Goal: Information Seeking & Learning: Learn about a topic

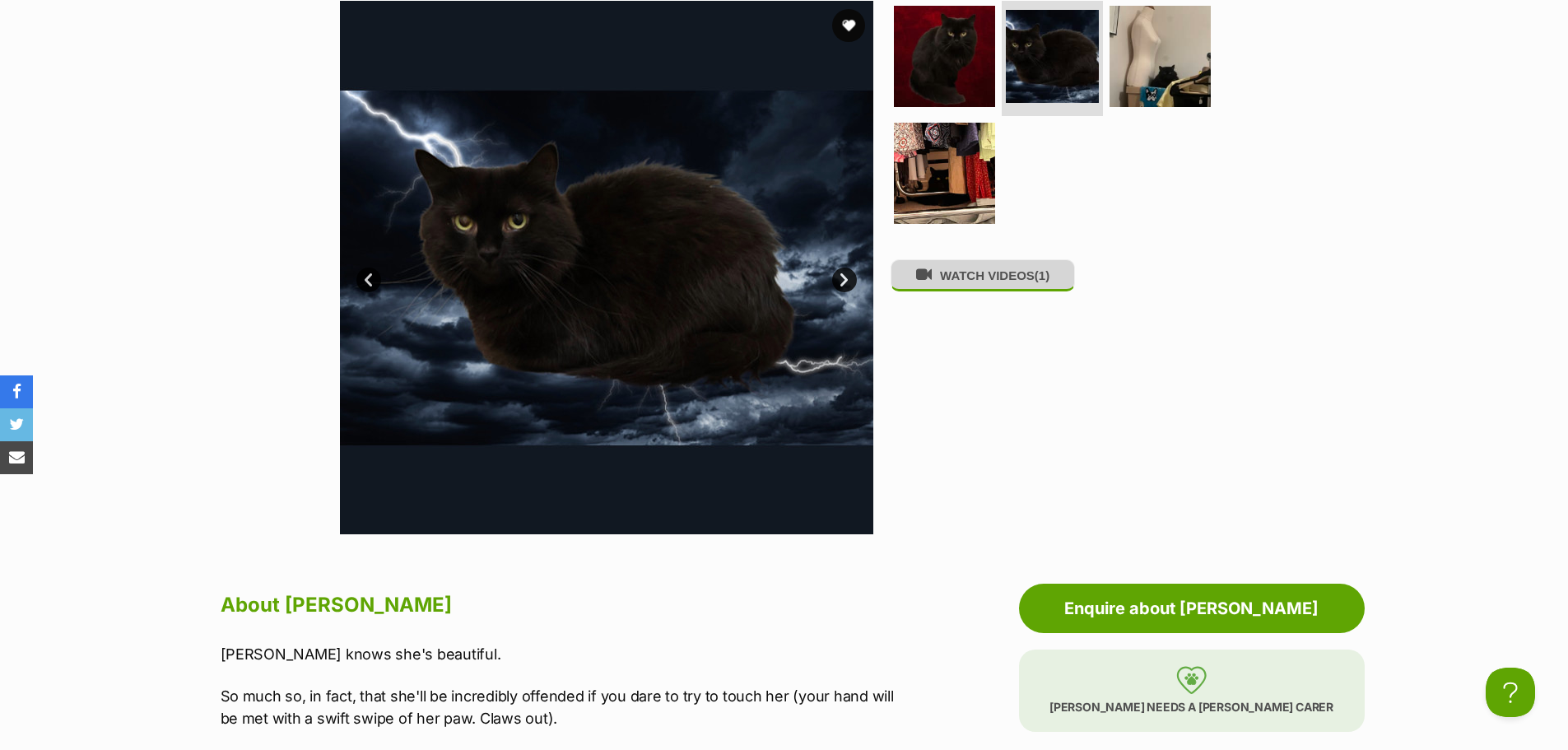
click at [1022, 276] on button "WATCH VIDEOS (1)" at bounding box center [983, 276] width 184 height 33
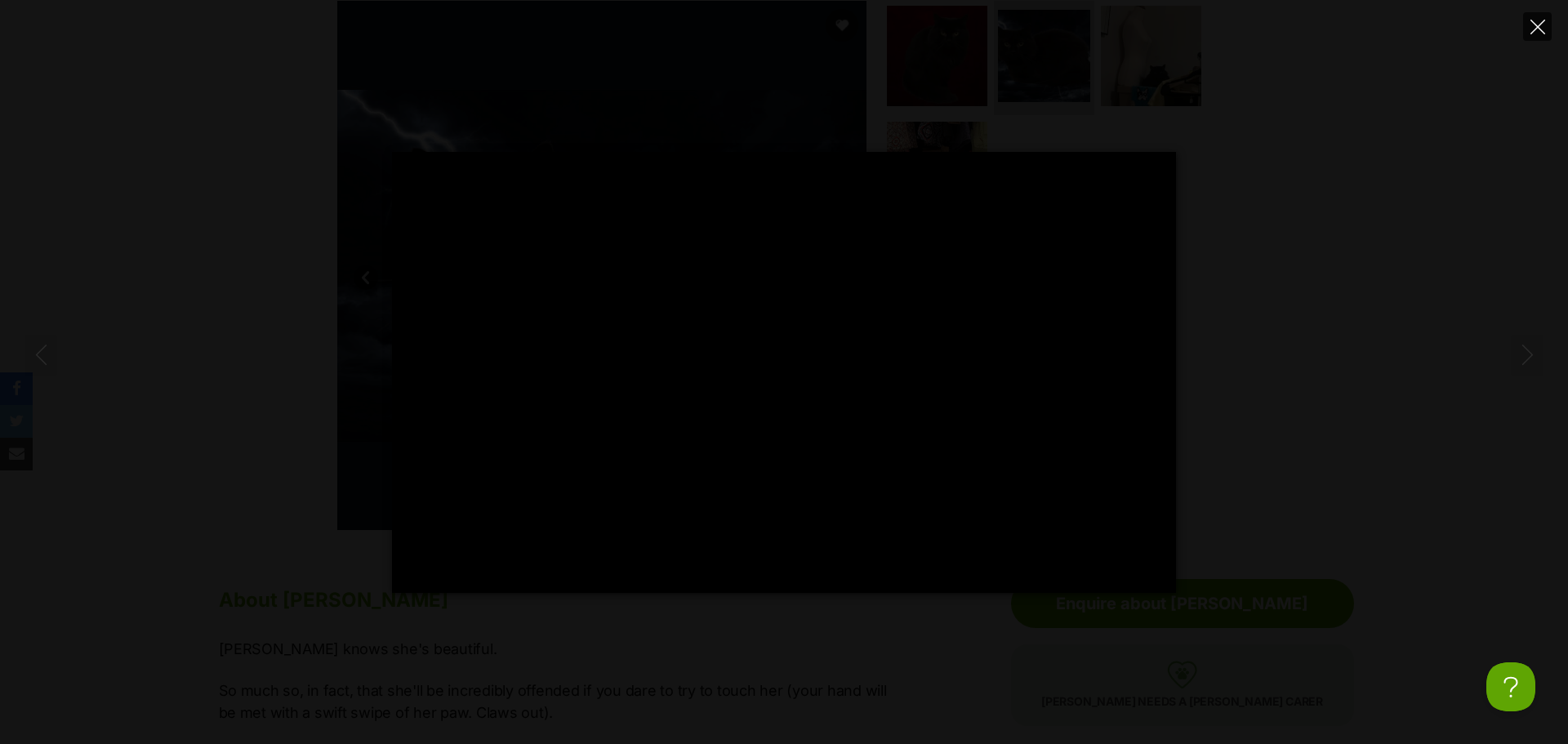
click at [1534, 23] on icon "Close" at bounding box center [1537, 27] width 14 height 14
type input "80.74"
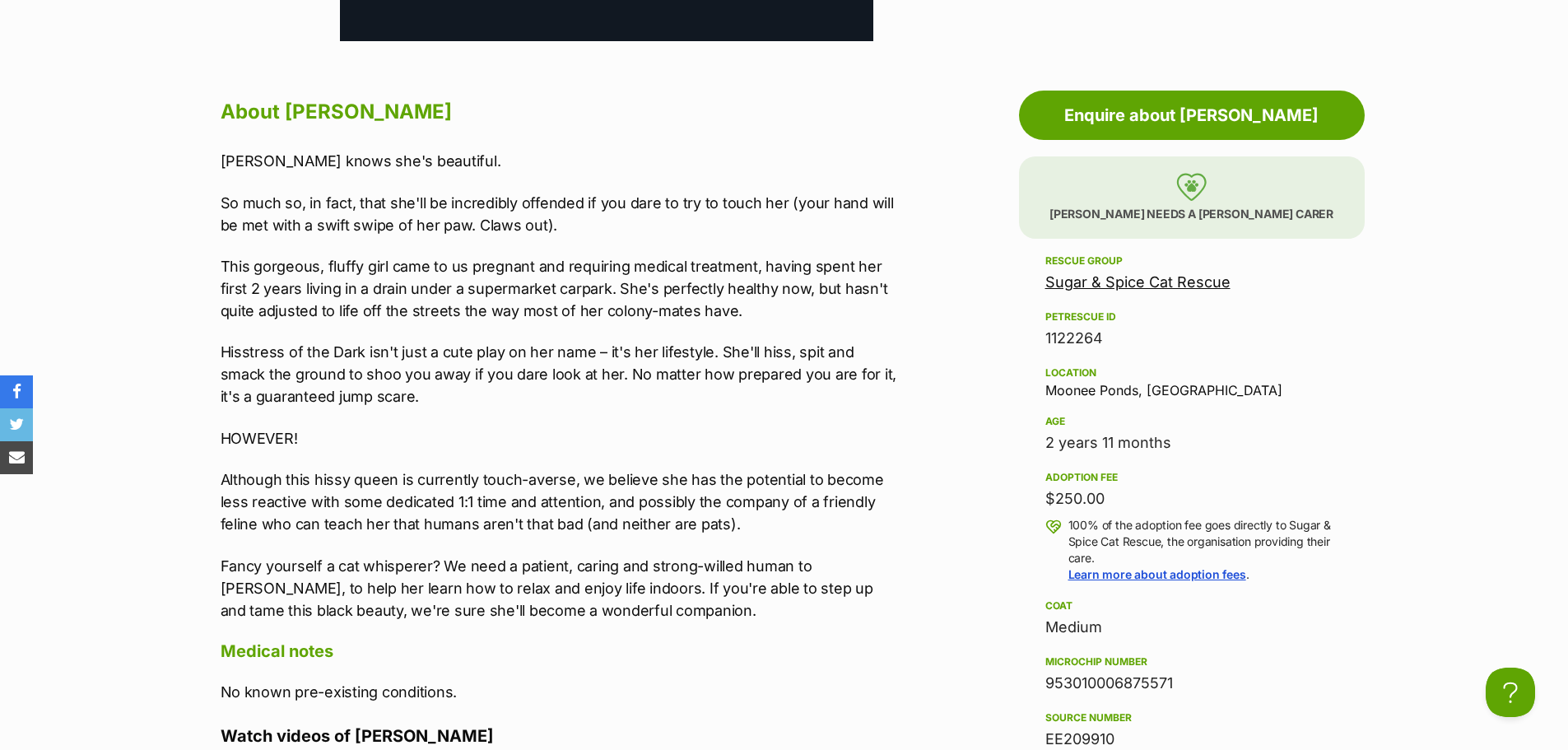
scroll to position [905, 0]
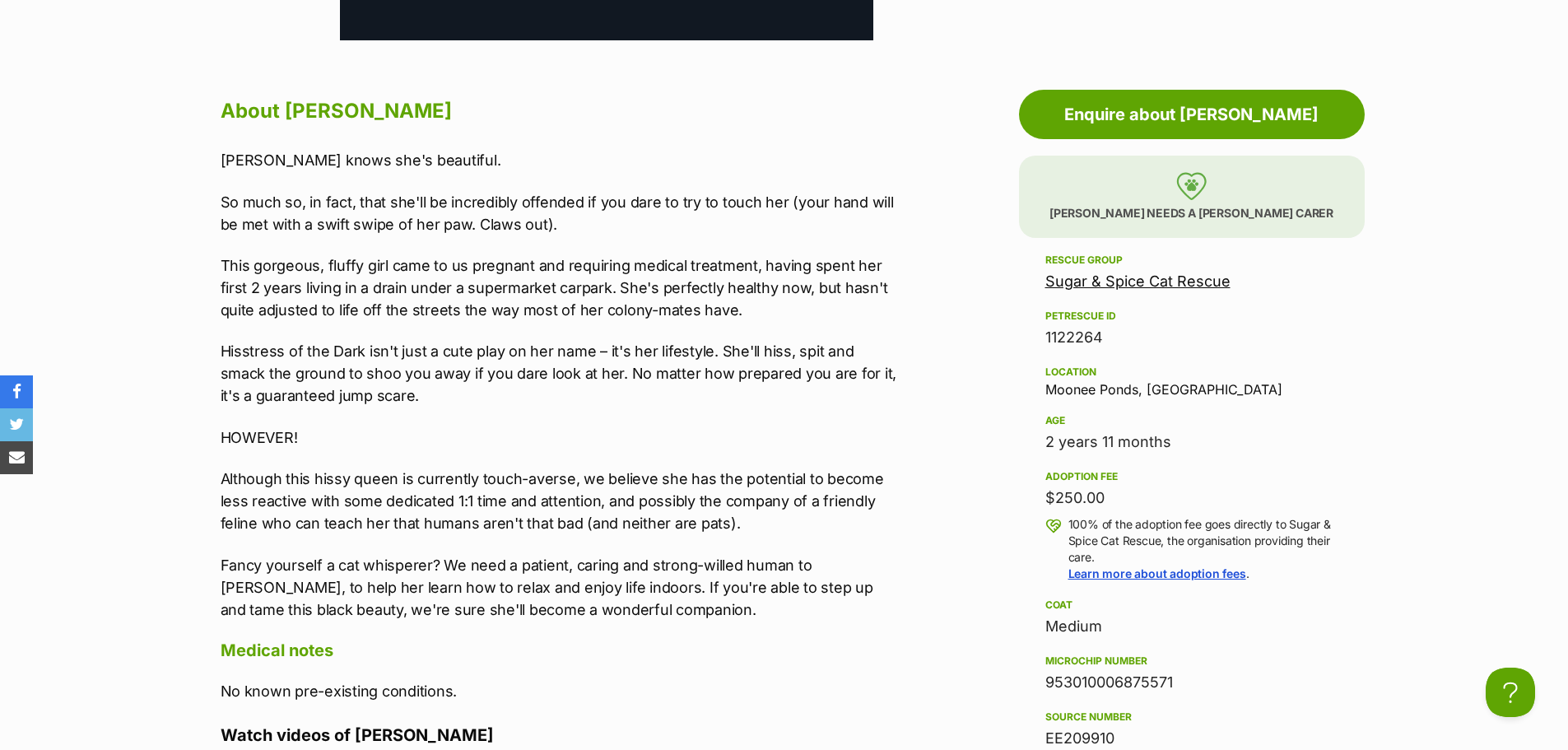
drag, startPoint x: 1118, startPoint y: 494, endPoint x: 1042, endPoint y: 509, distance: 77.5
click at [1042, 509] on aside "Rescue group Sugar & Spice Cat Rescue PetRescue ID 1122264 Location Moonee Pond…" at bounding box center [1192, 609] width 346 height 719
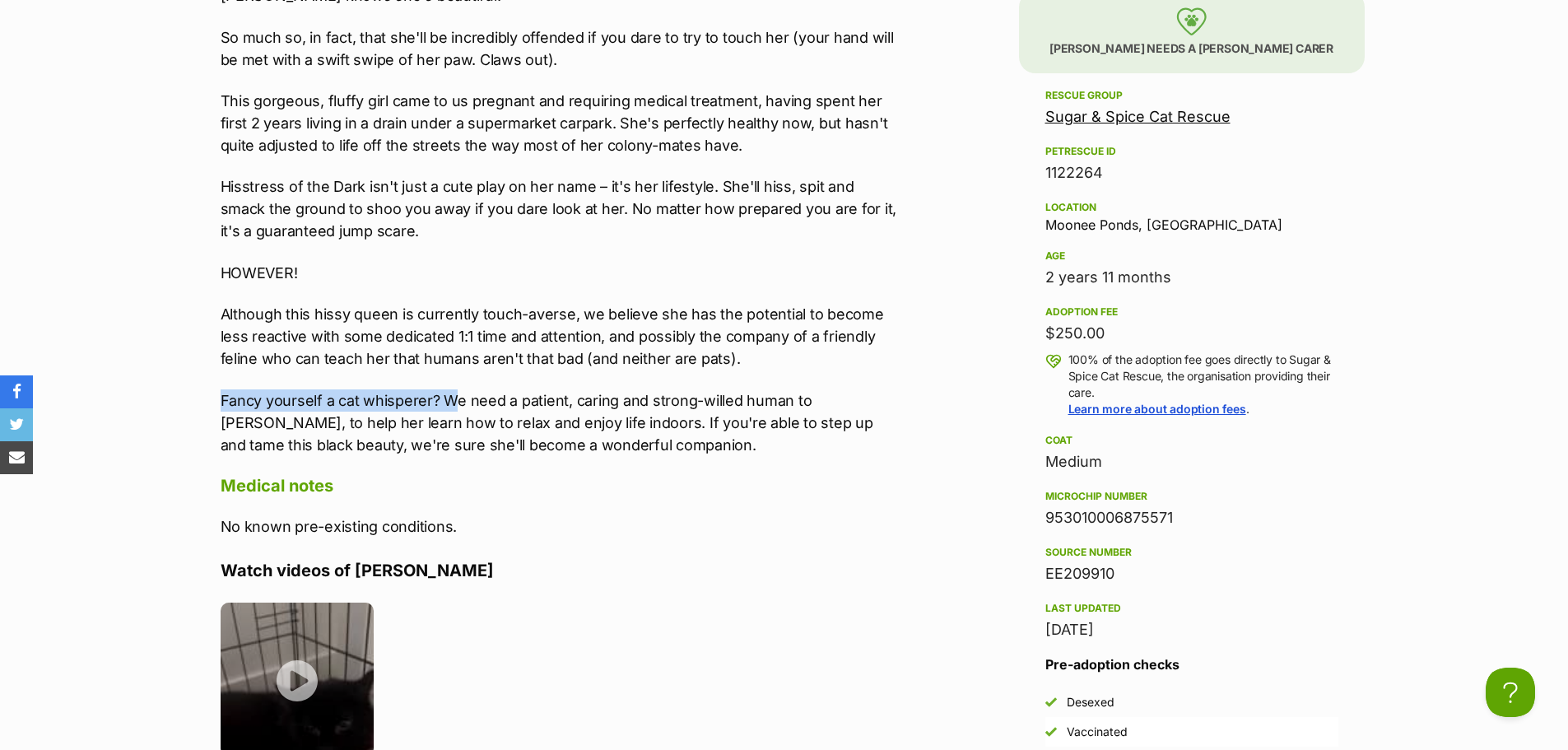
drag, startPoint x: 219, startPoint y: 408, endPoint x: 453, endPoint y: 403, distance: 234.1
click at [453, 403] on div "About Elvira Elvira knows she's beautiful. So much so, in fact, that she'll be …" at bounding box center [552, 545] width 696 height 1234
click at [810, 681] on ul at bounding box center [560, 685] width 680 height 166
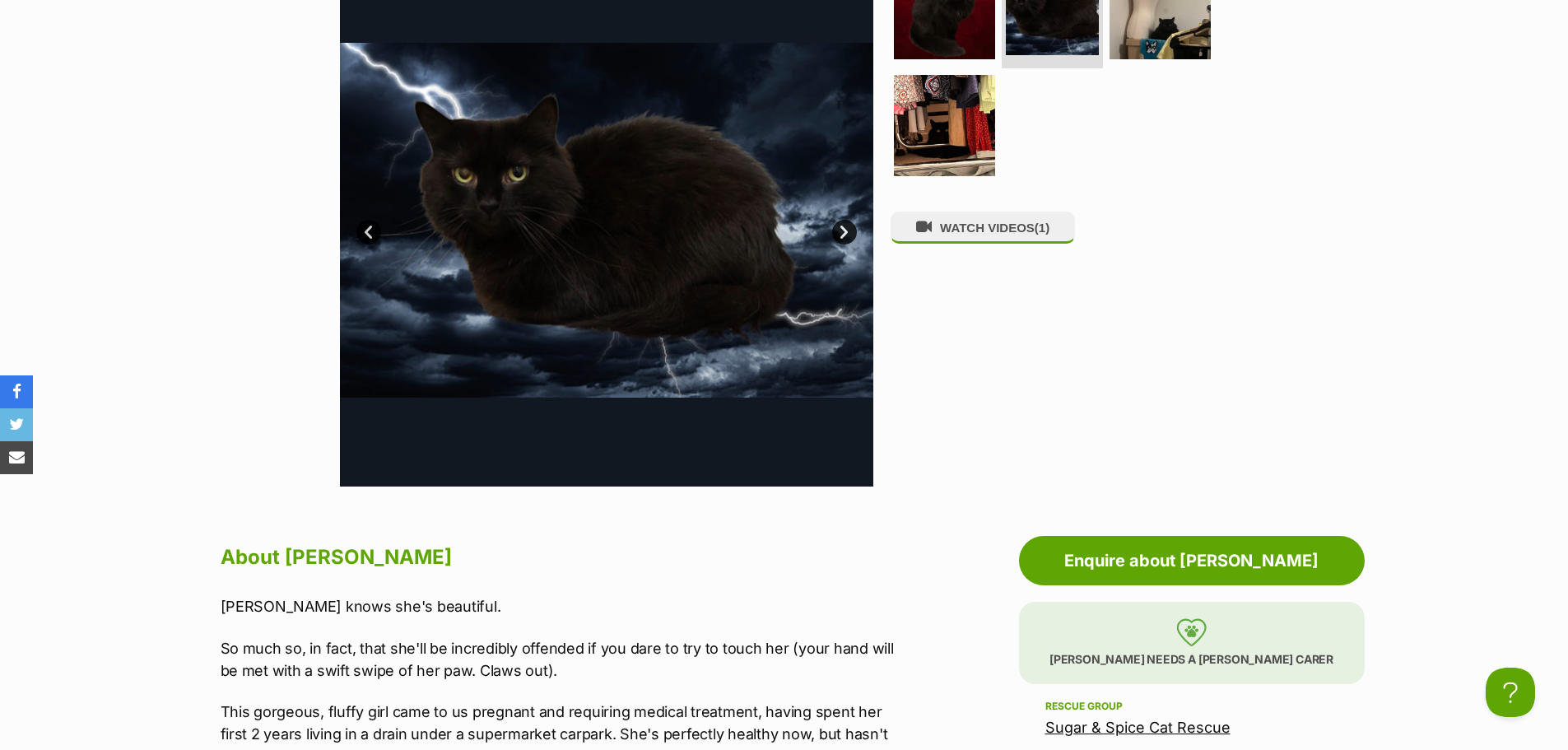
scroll to position [330, 0]
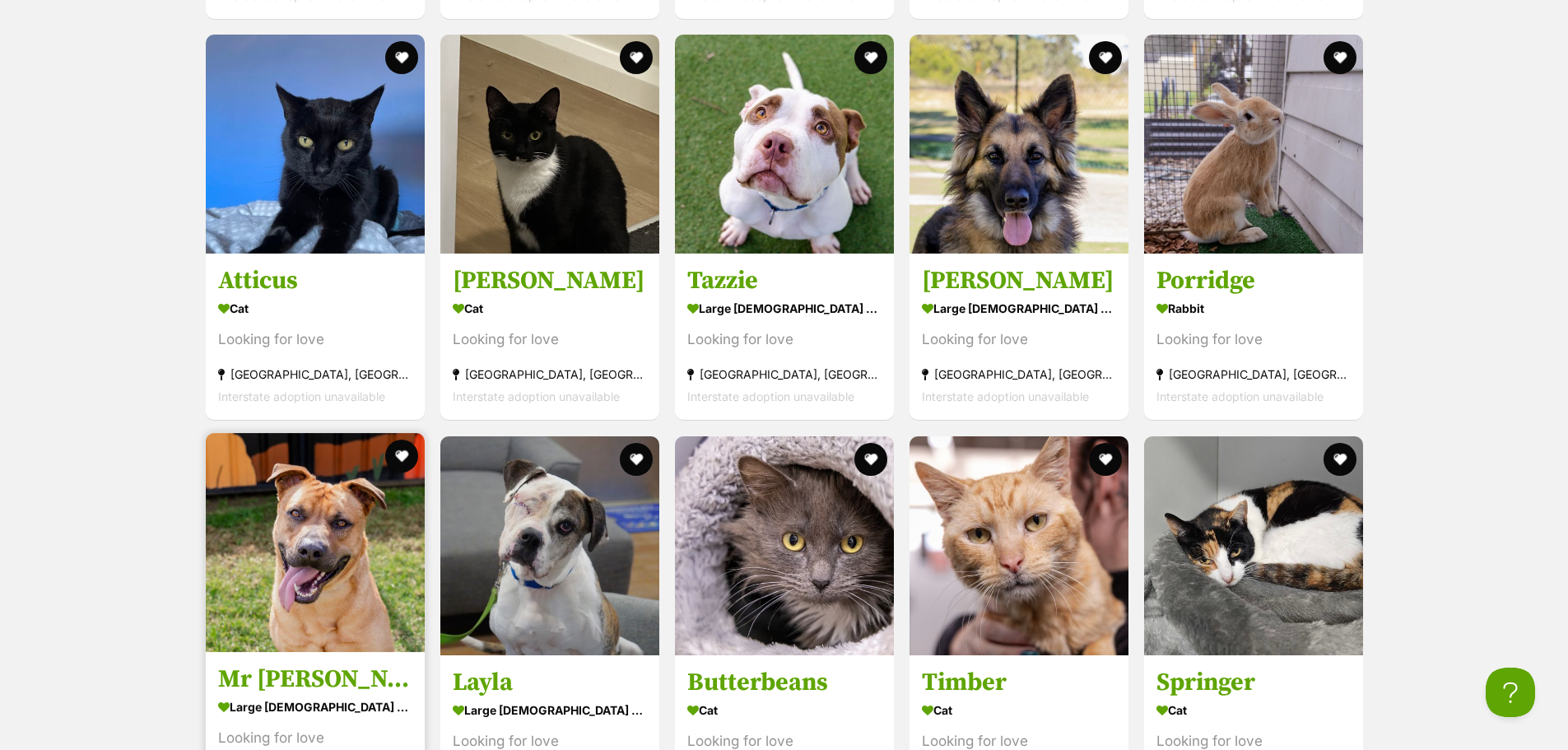
scroll to position [3045, 0]
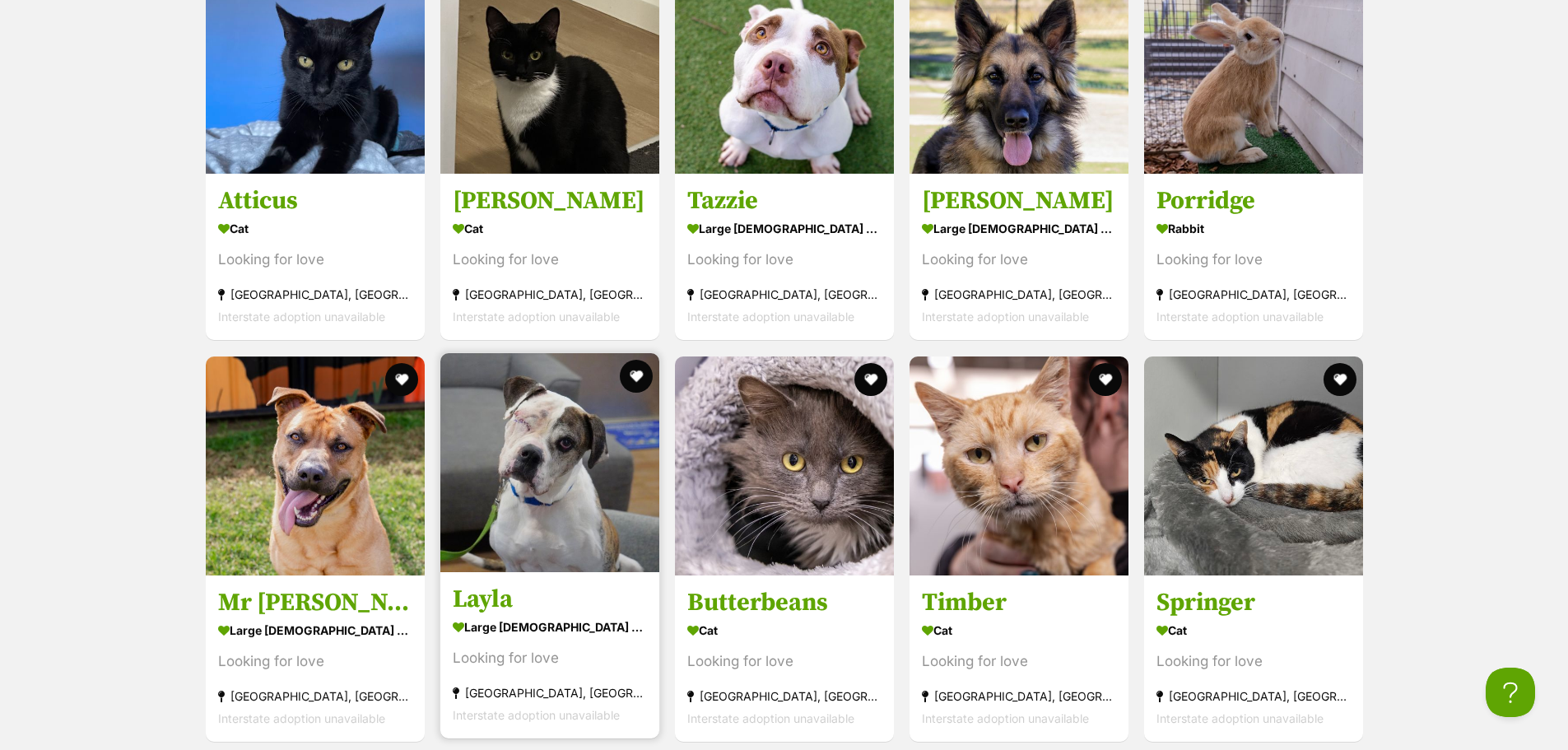
click at [606, 481] on img at bounding box center [550, 463] width 219 height 219
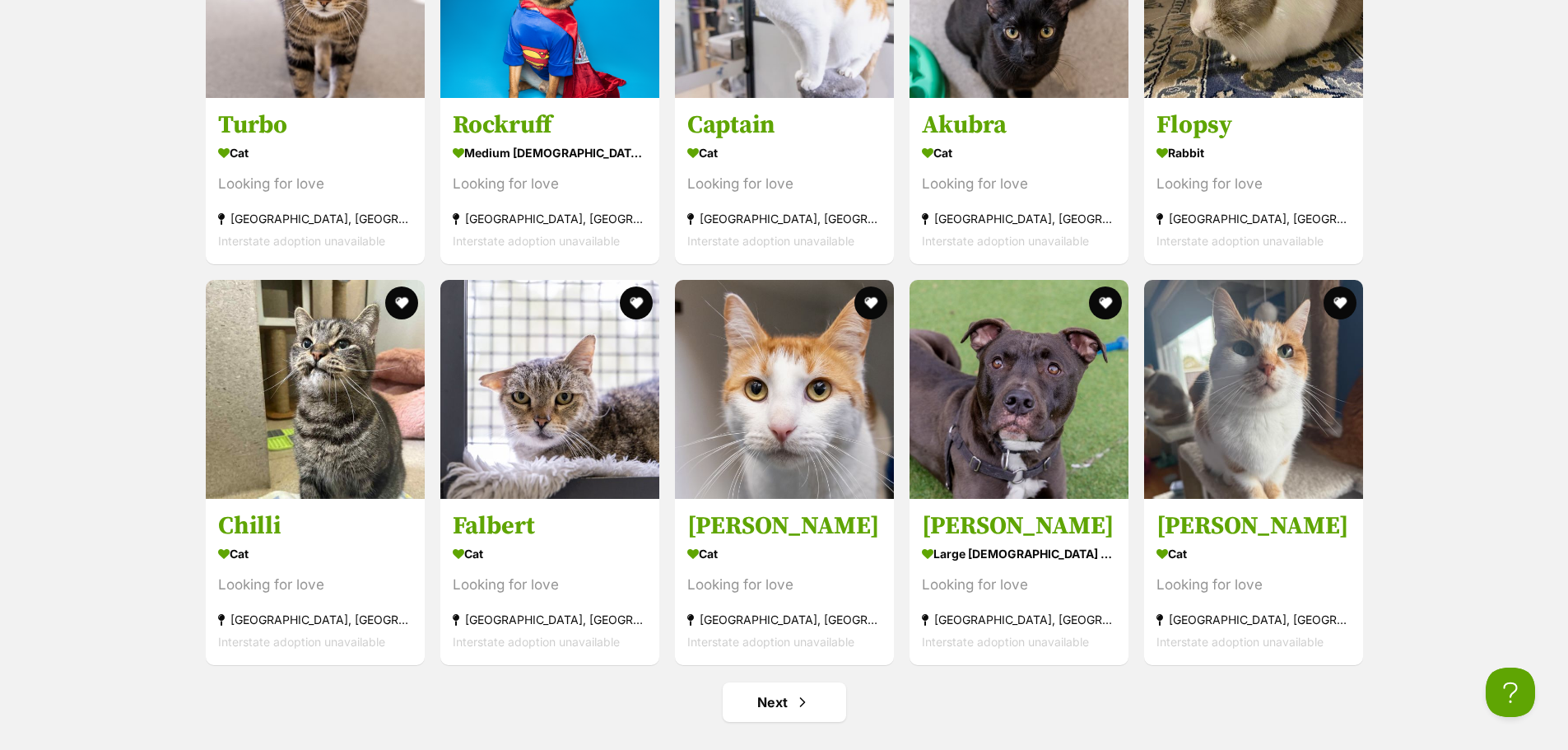
scroll to position [6008, 0]
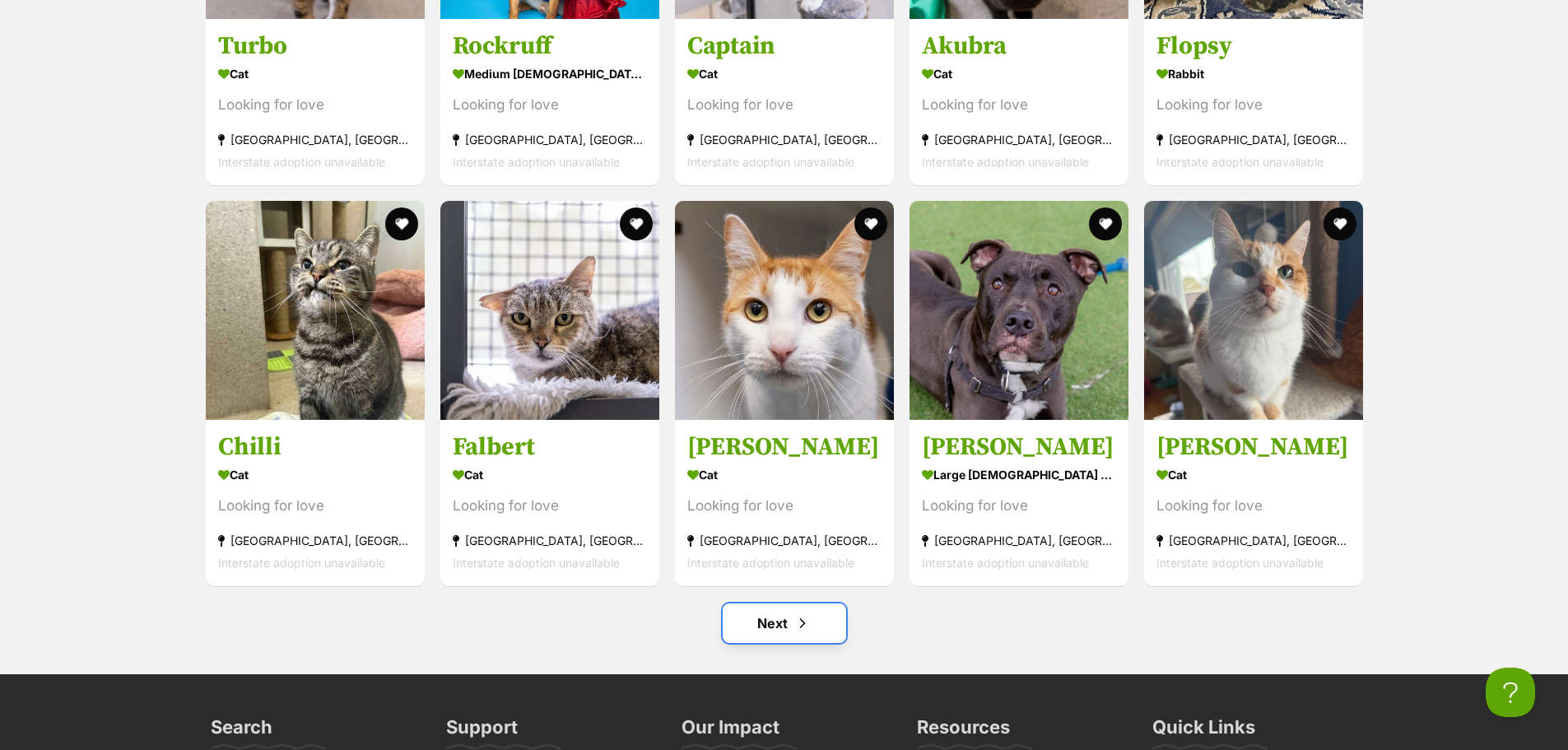
click at [820, 603] on link "Next" at bounding box center [784, 623] width 124 height 39
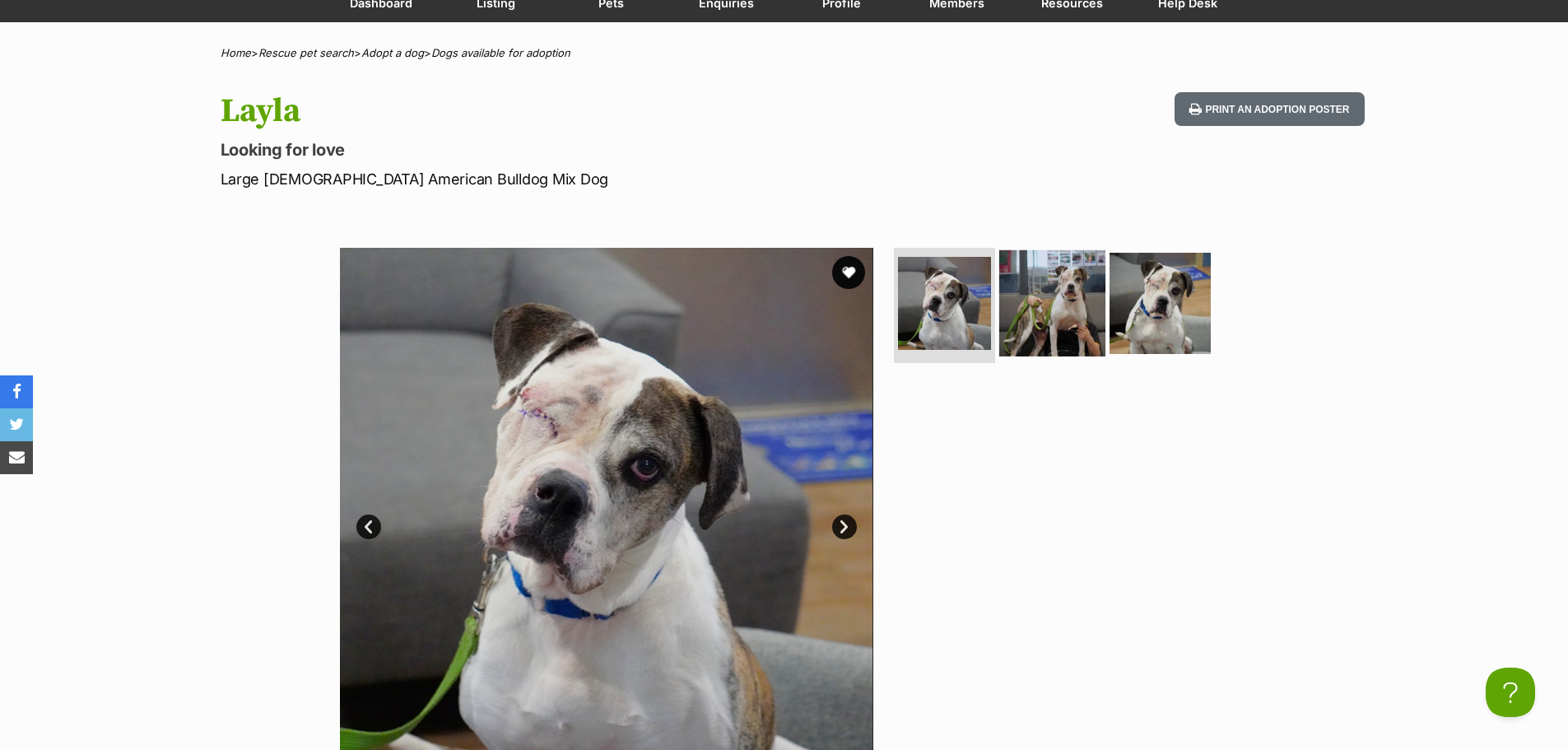
click at [1064, 301] on img at bounding box center [1052, 303] width 106 height 106
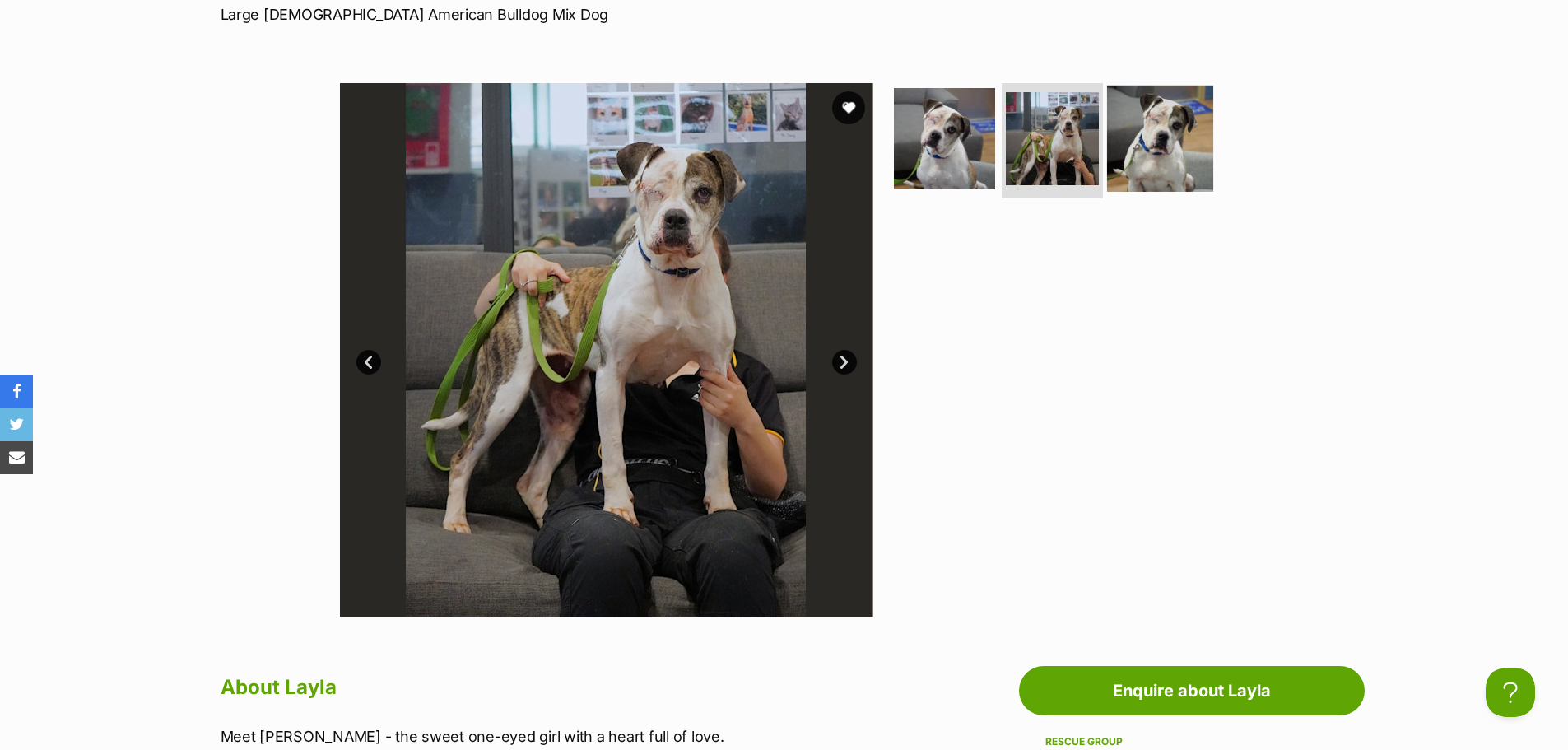
click at [1179, 143] on img at bounding box center [1160, 138] width 106 height 106
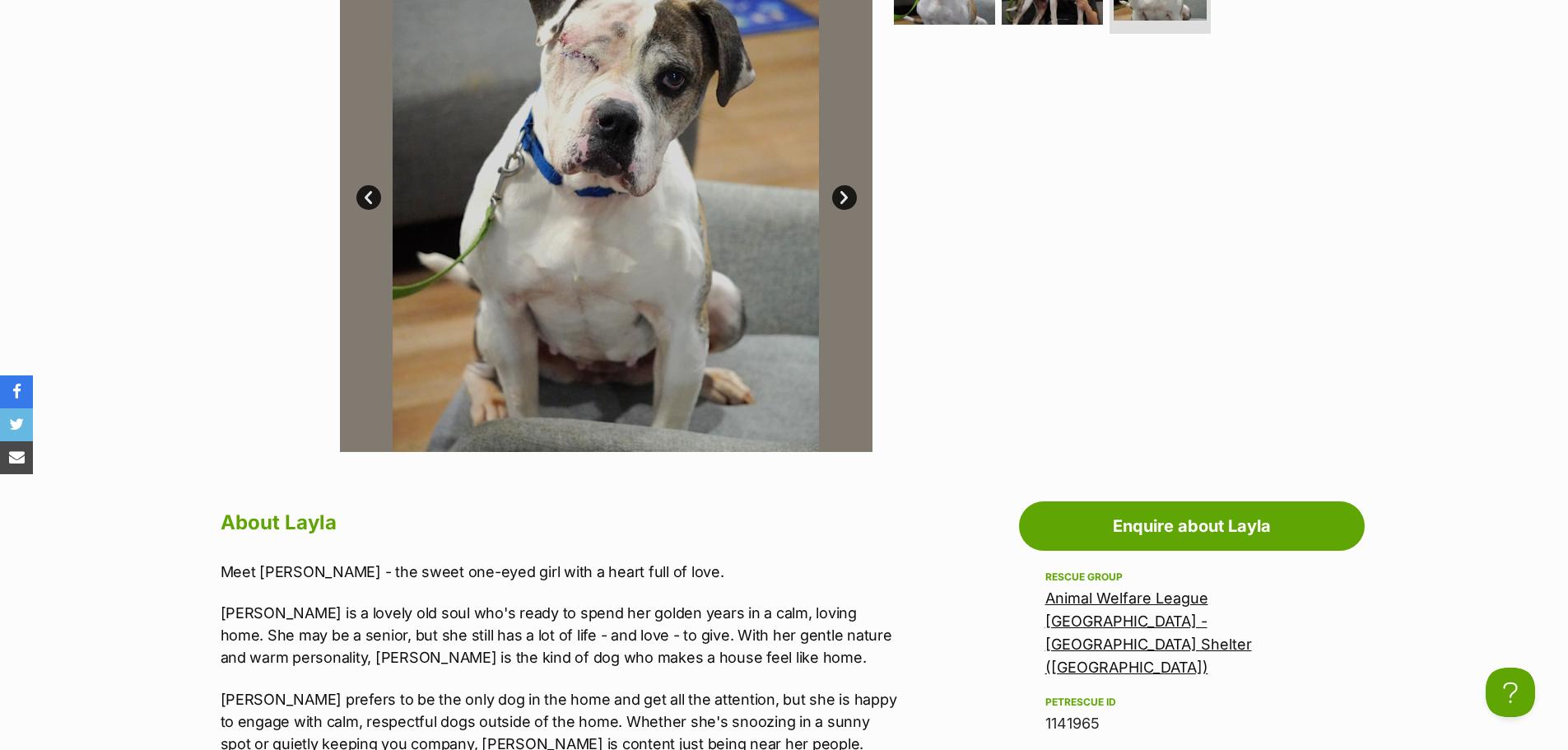
scroll to position [330, 0]
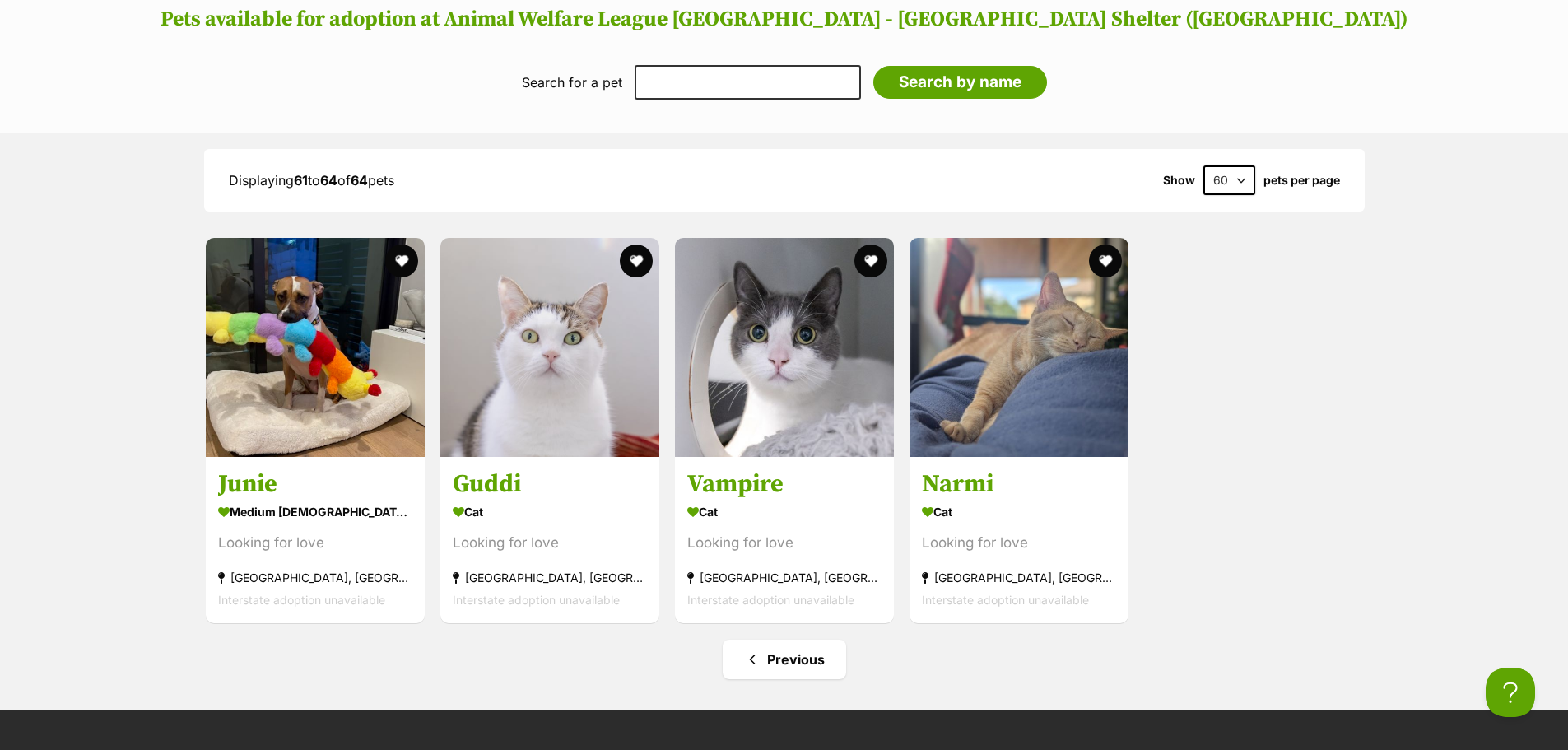
scroll to position [1563, 0]
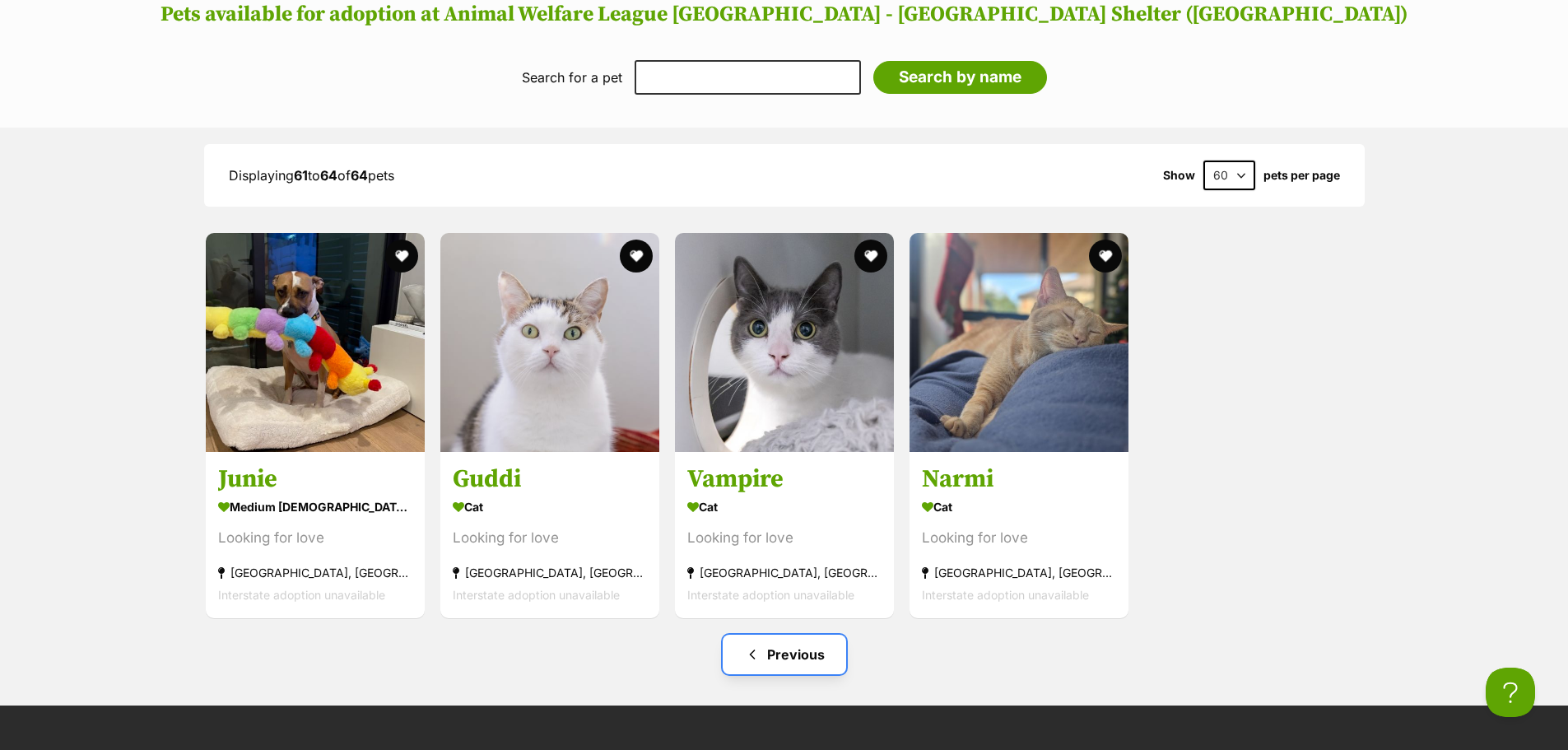
click at [800, 634] on link "Previous" at bounding box center [784, 653] width 124 height 39
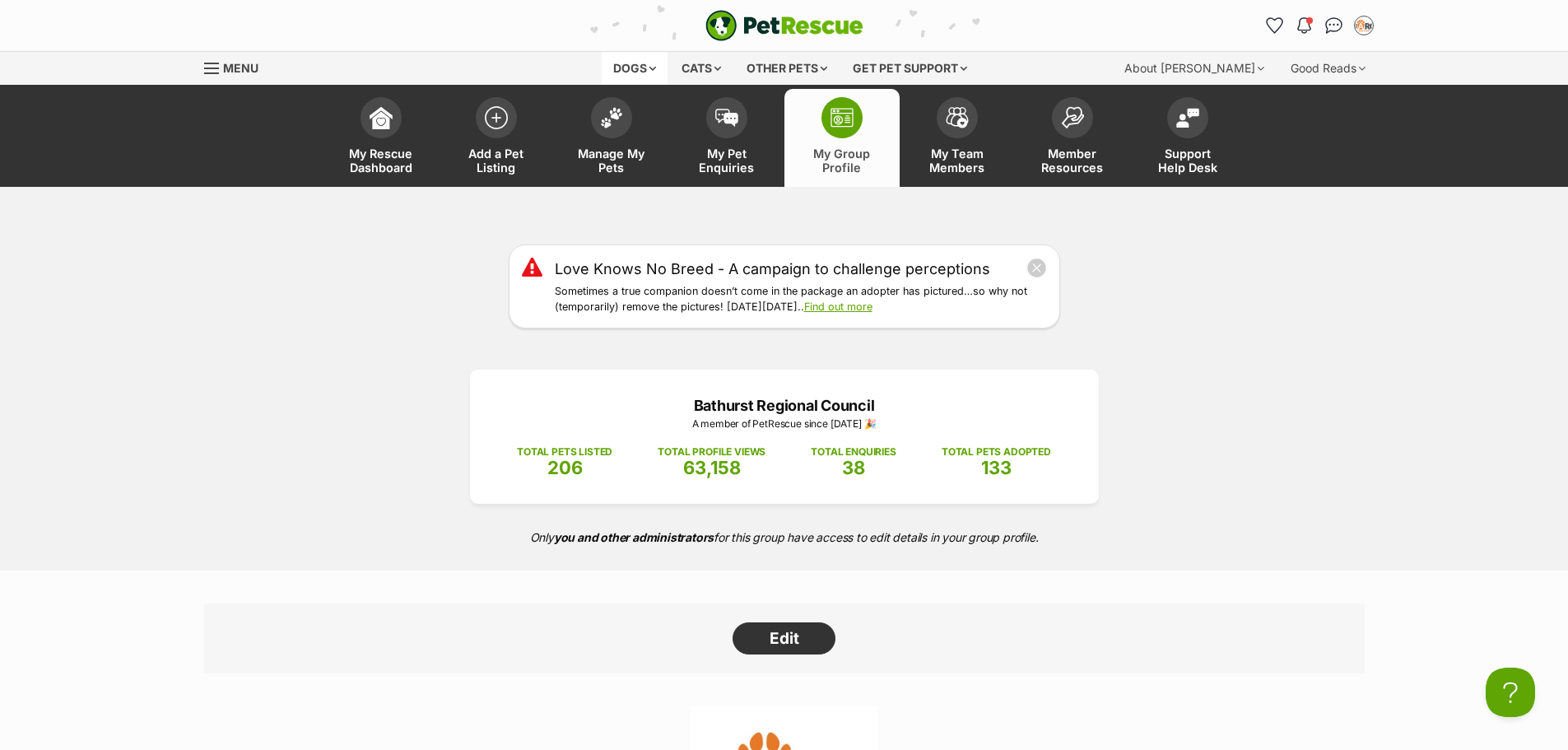
click at [640, 66] on div "Dogs" at bounding box center [634, 68] width 66 height 33
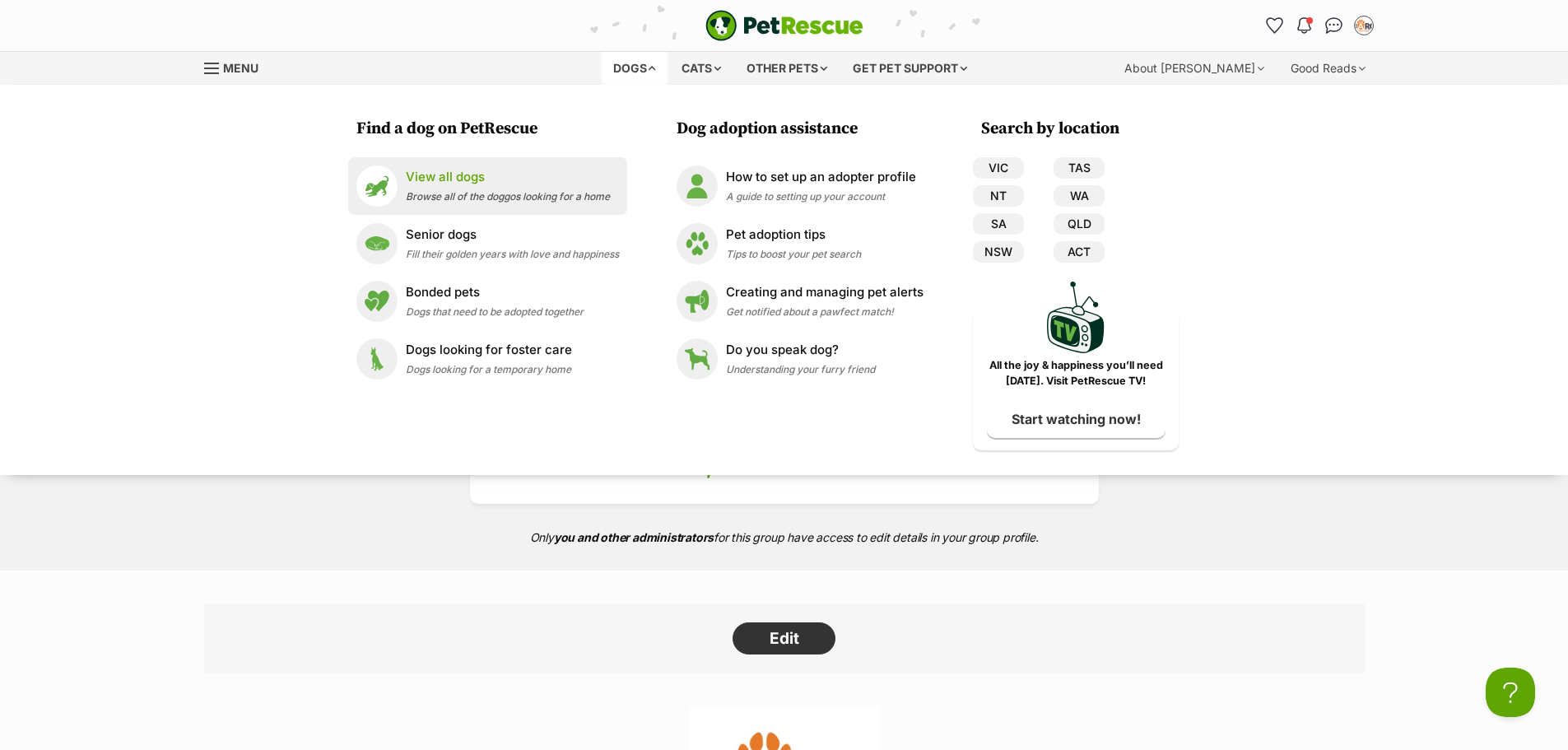
click at [565, 184] on p "View all dogs" at bounding box center [508, 177] width 204 height 19
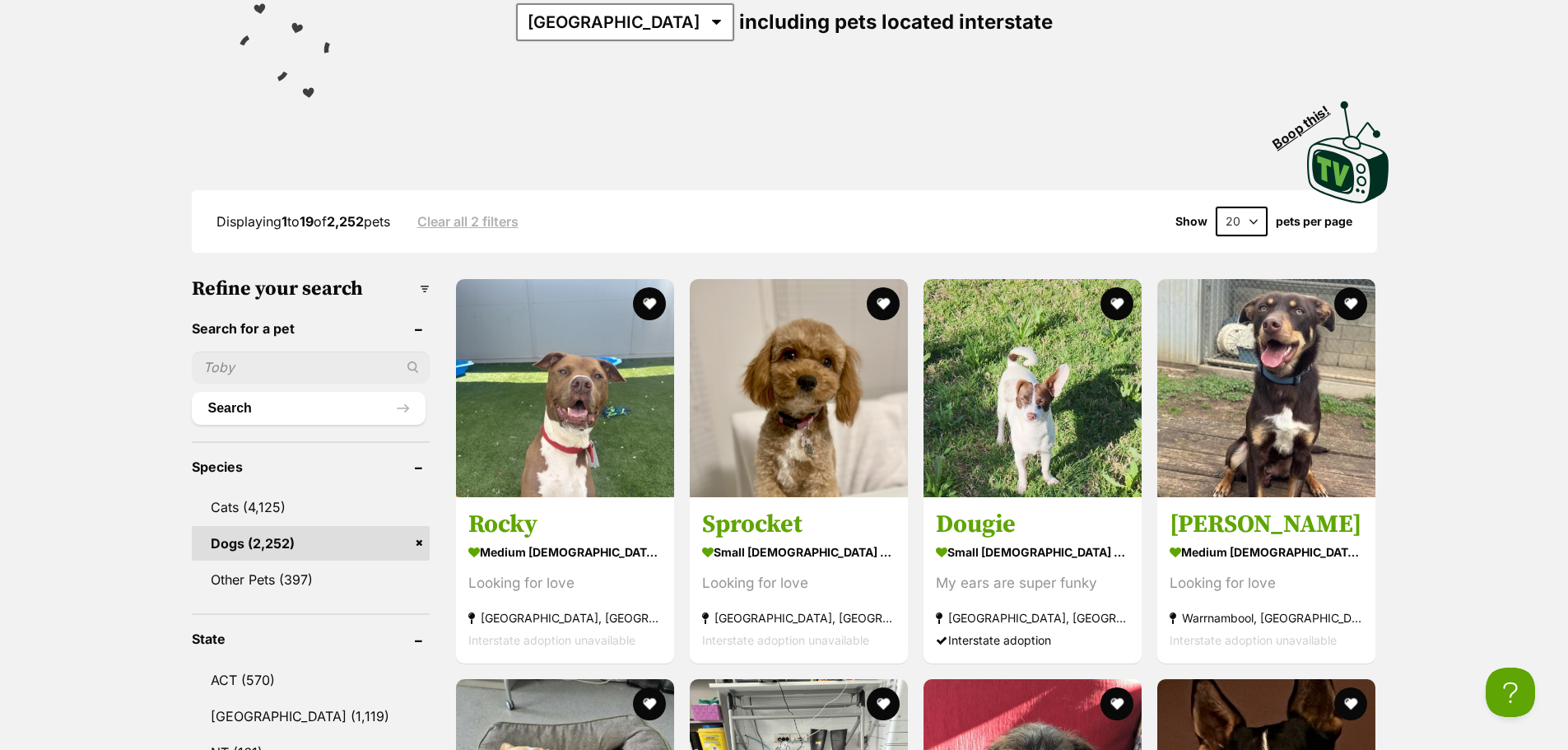
click at [254, 358] on input "text" at bounding box center [310, 367] width 238 height 32
type input "roxy"
click at [192, 392] on button "Search" at bounding box center [308, 408] width 234 height 33
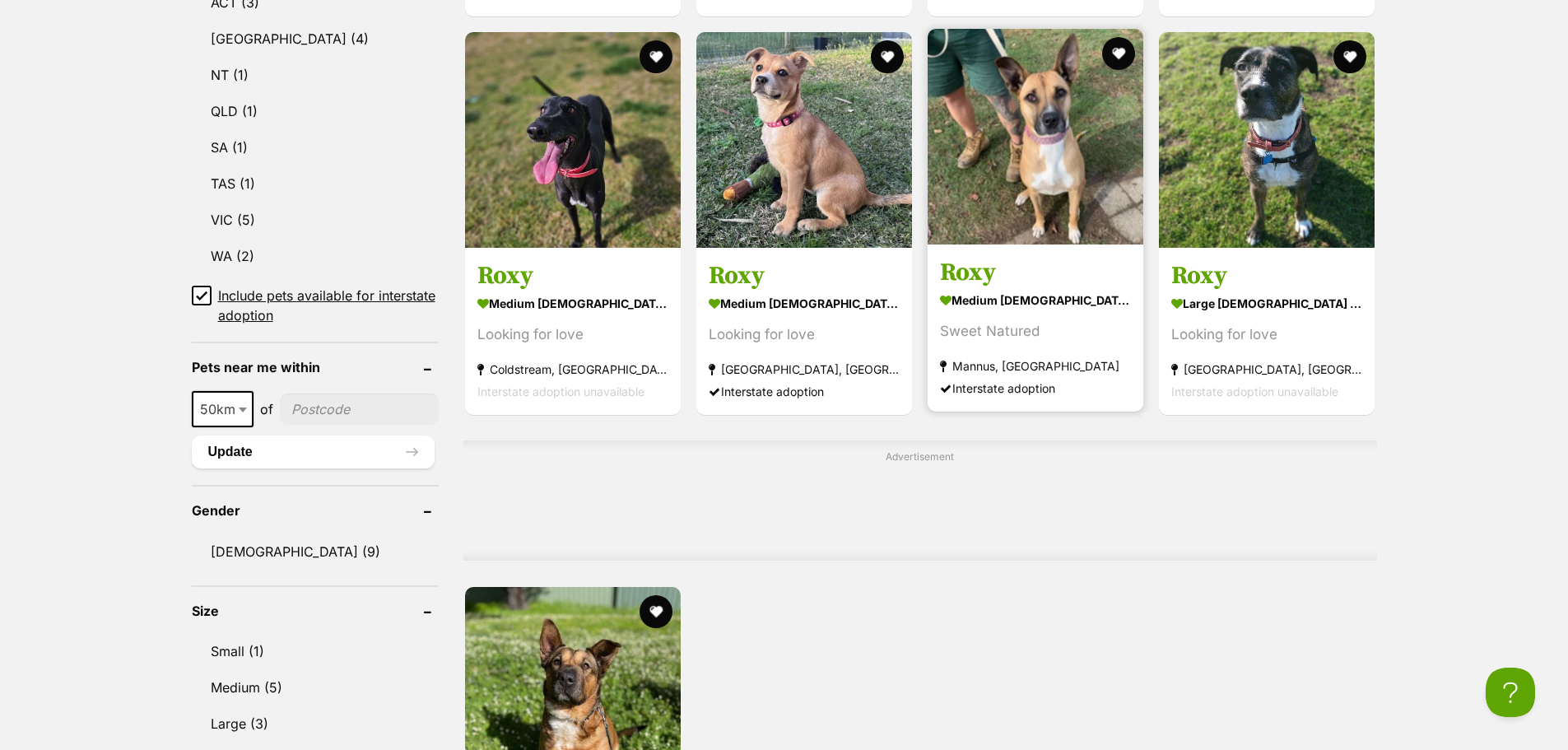
scroll to position [988, 0]
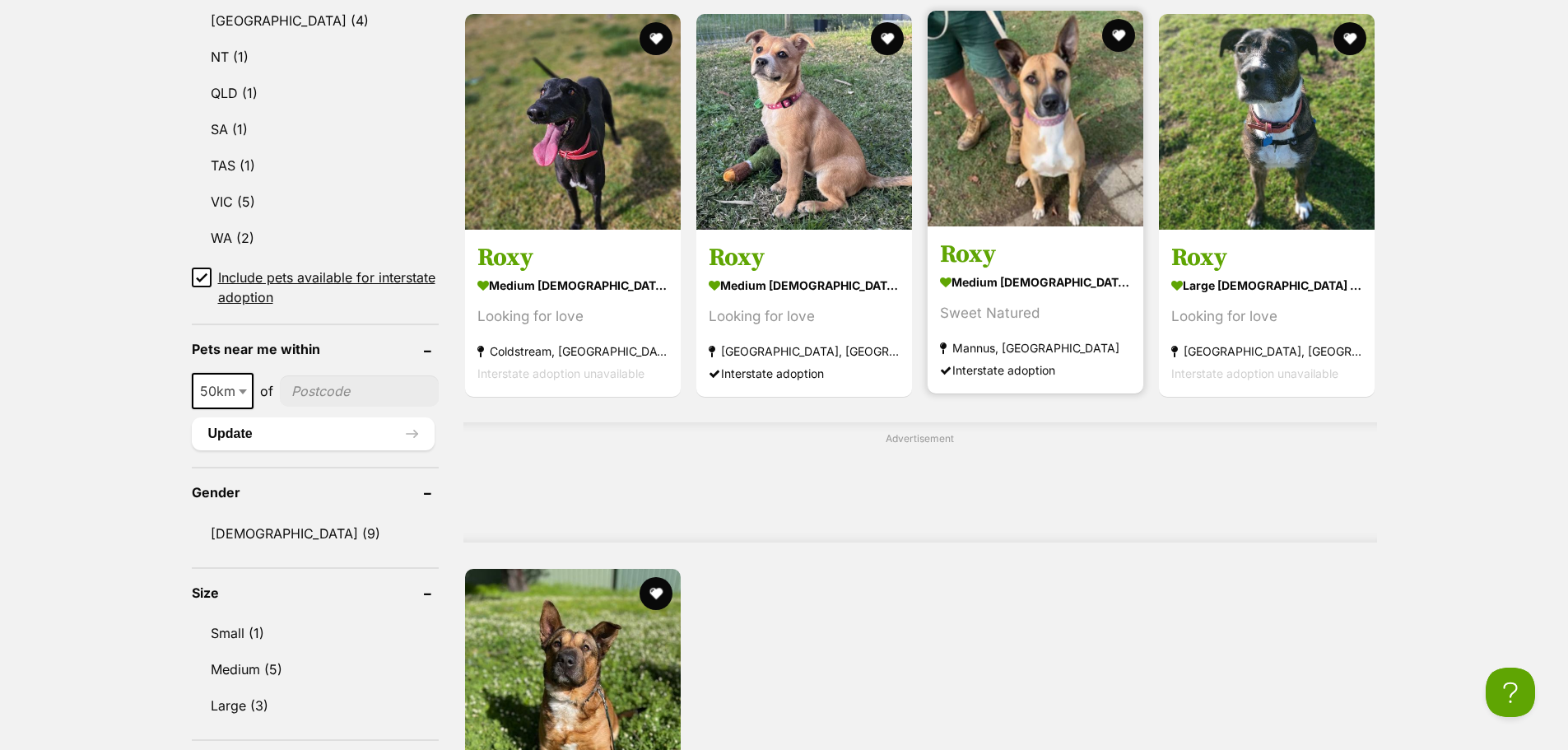
click at [978, 203] on img at bounding box center [1034, 118] width 216 height 216
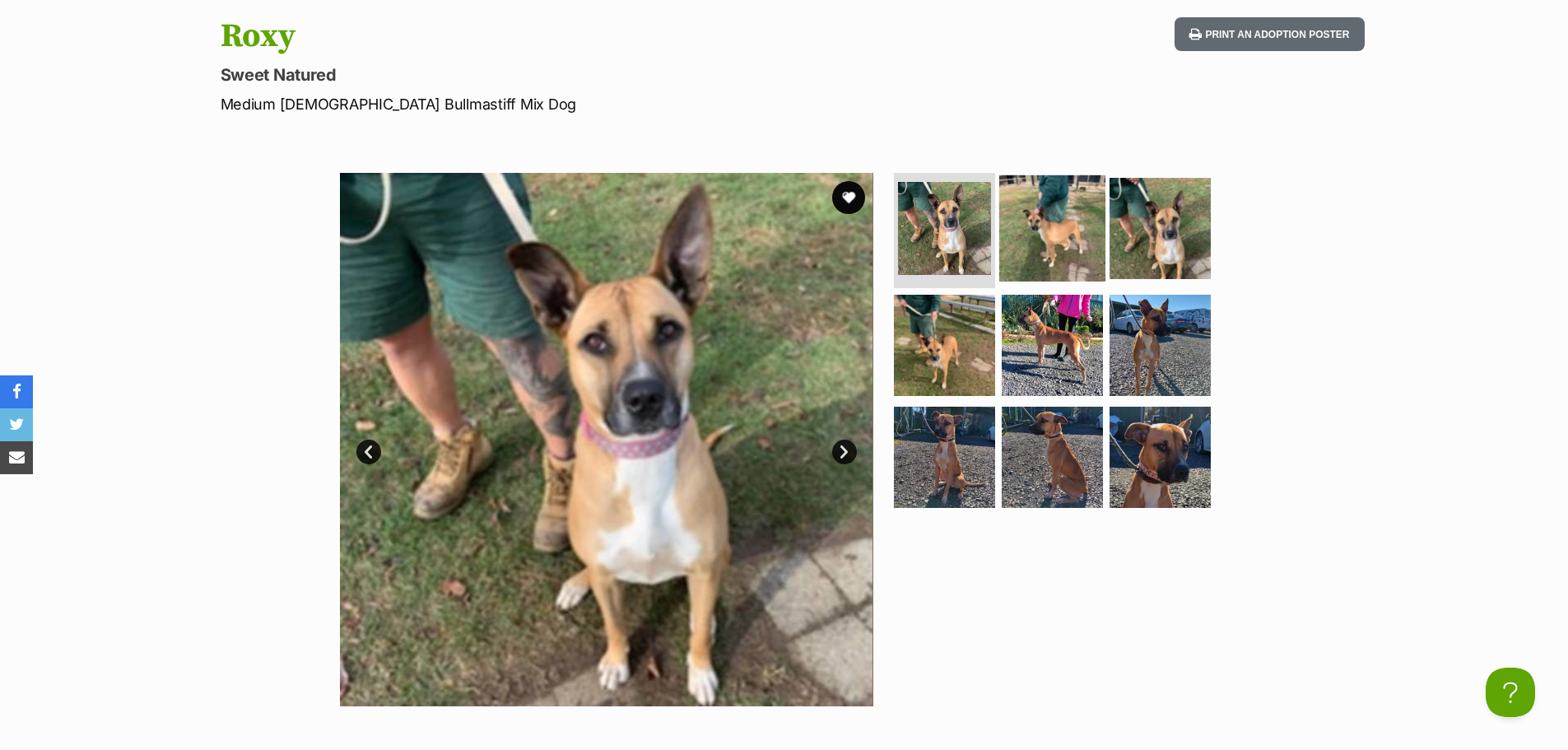
scroll to position [247, 0]
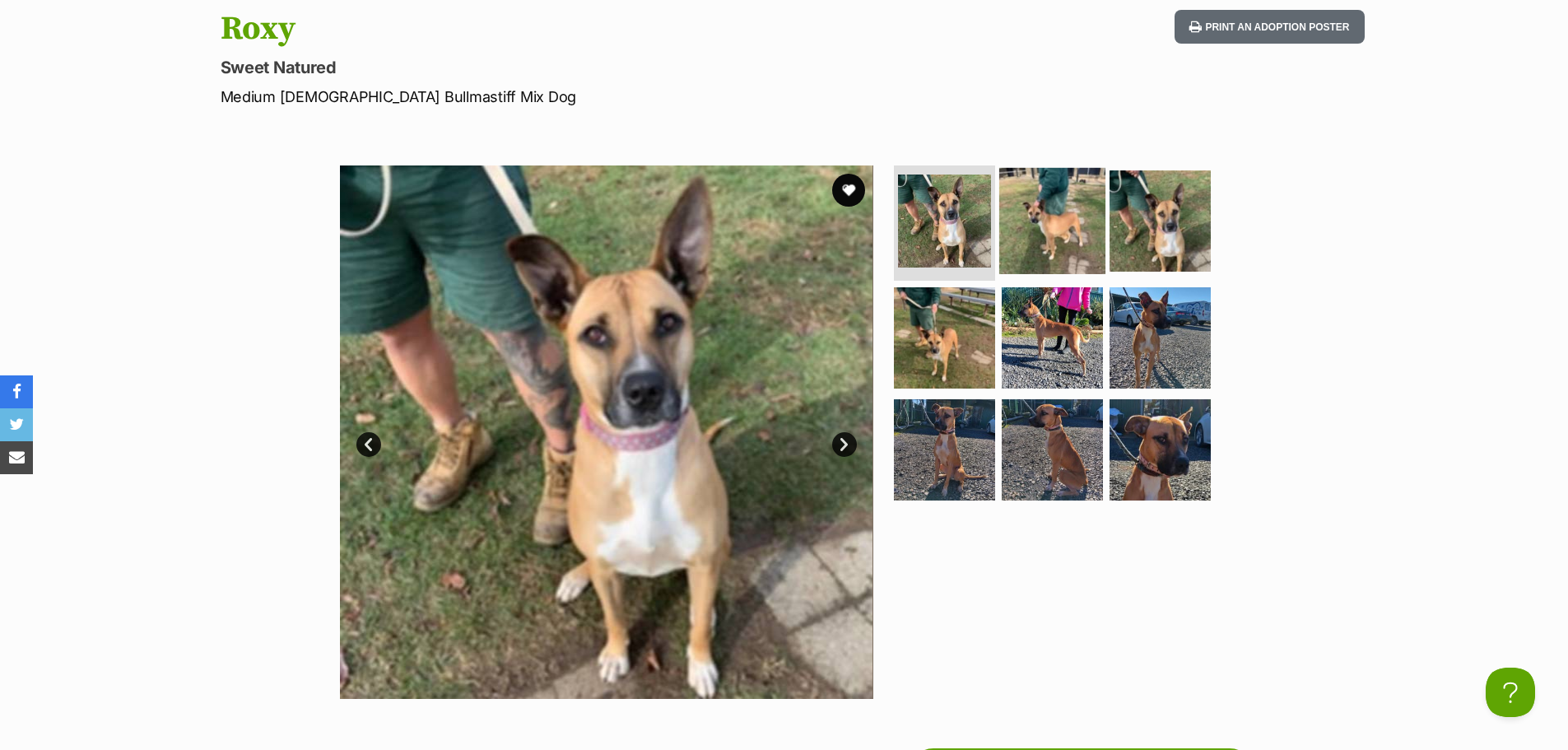
click at [1056, 212] on img at bounding box center [1052, 220] width 106 height 106
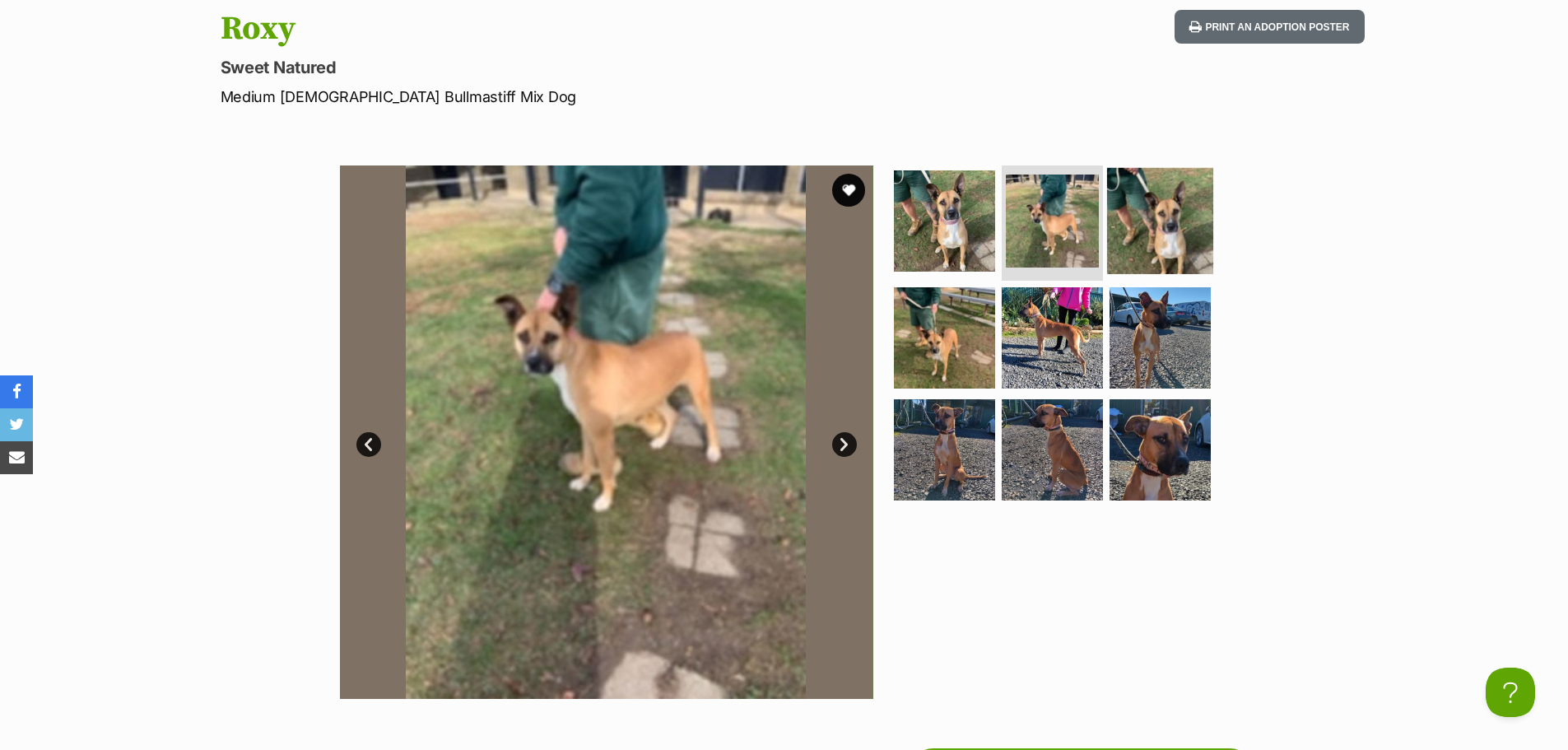
click at [1173, 228] on img at bounding box center [1160, 220] width 106 height 106
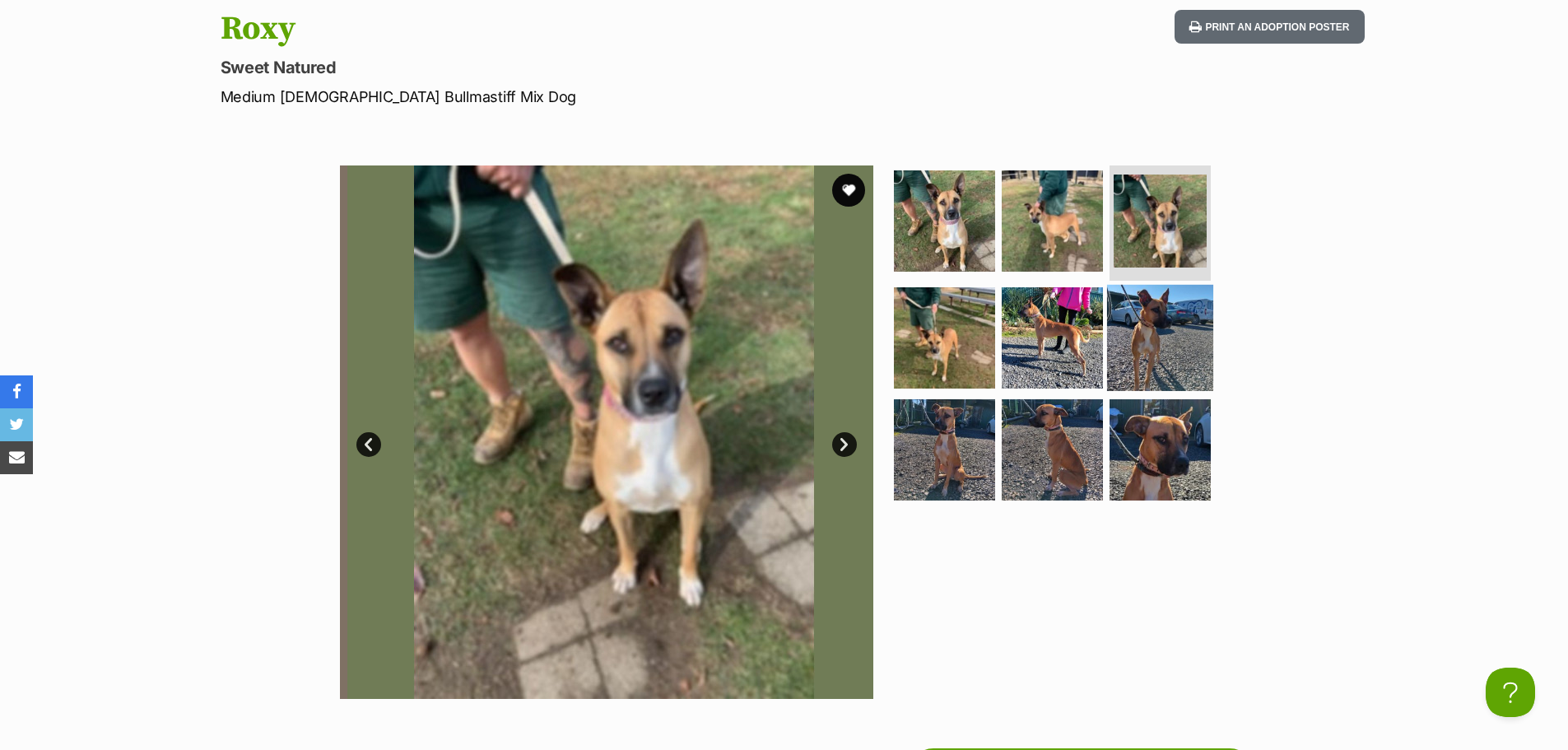
scroll to position [0, 0]
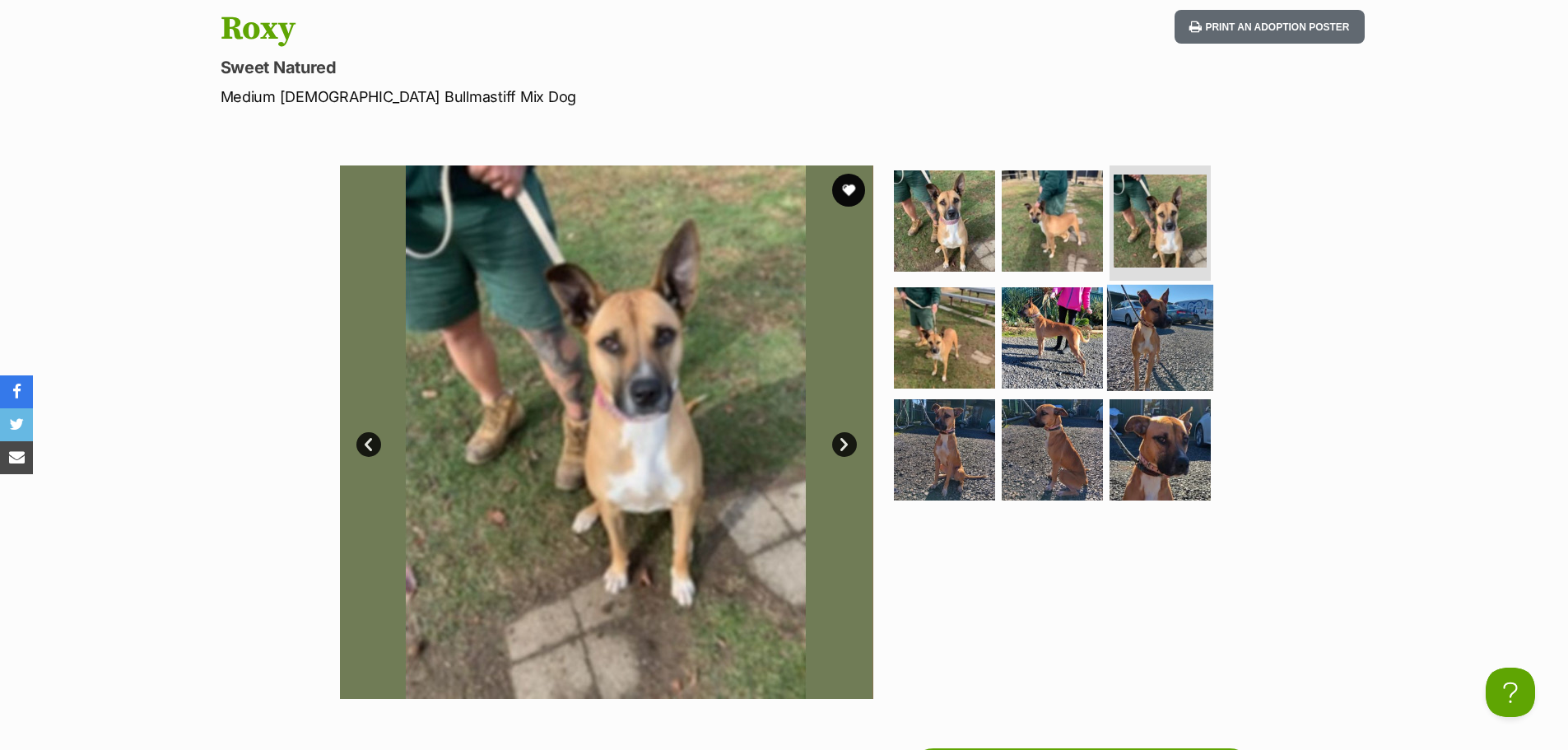
click at [1142, 377] on img at bounding box center [1160, 337] width 106 height 106
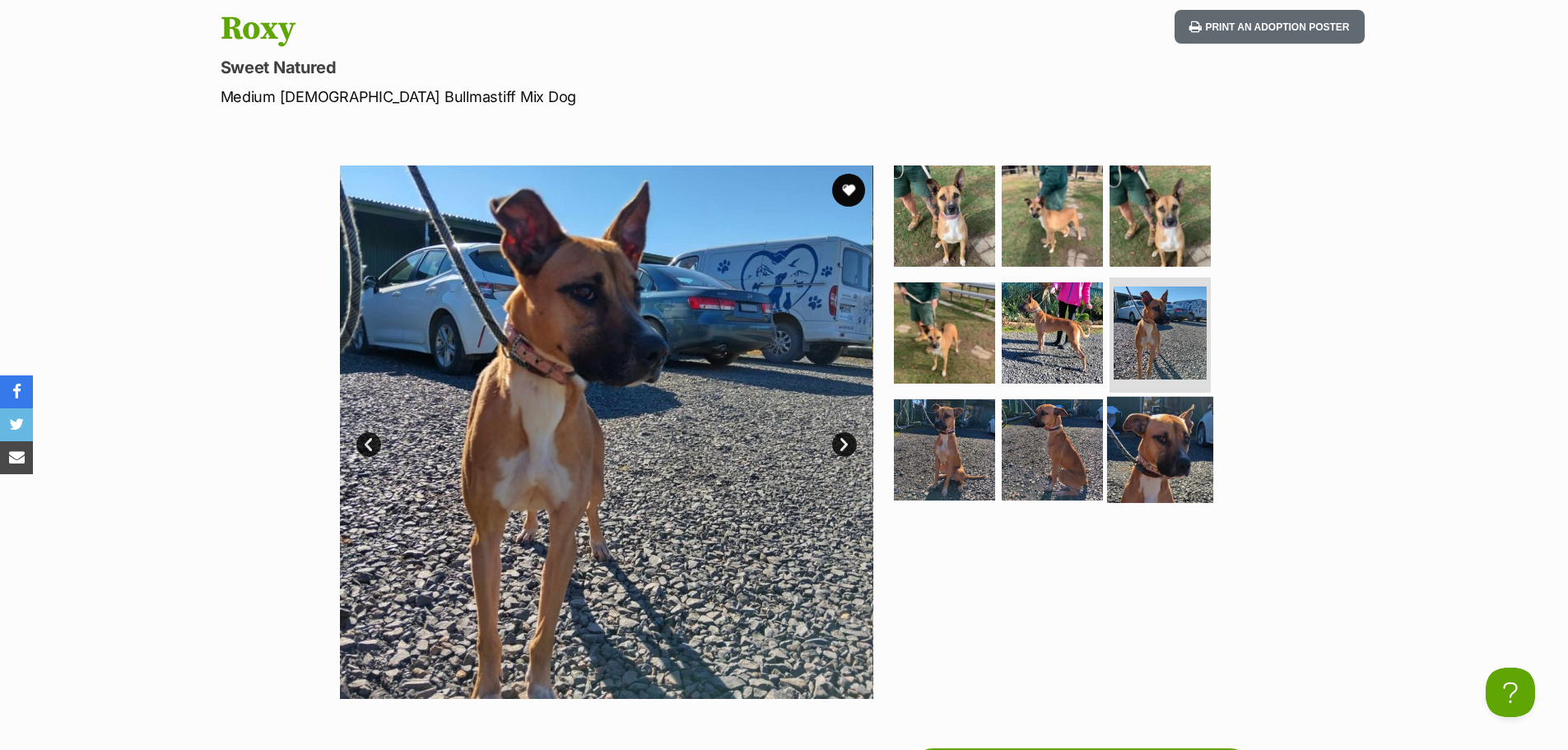
click at [1131, 431] on img at bounding box center [1160, 448] width 106 height 106
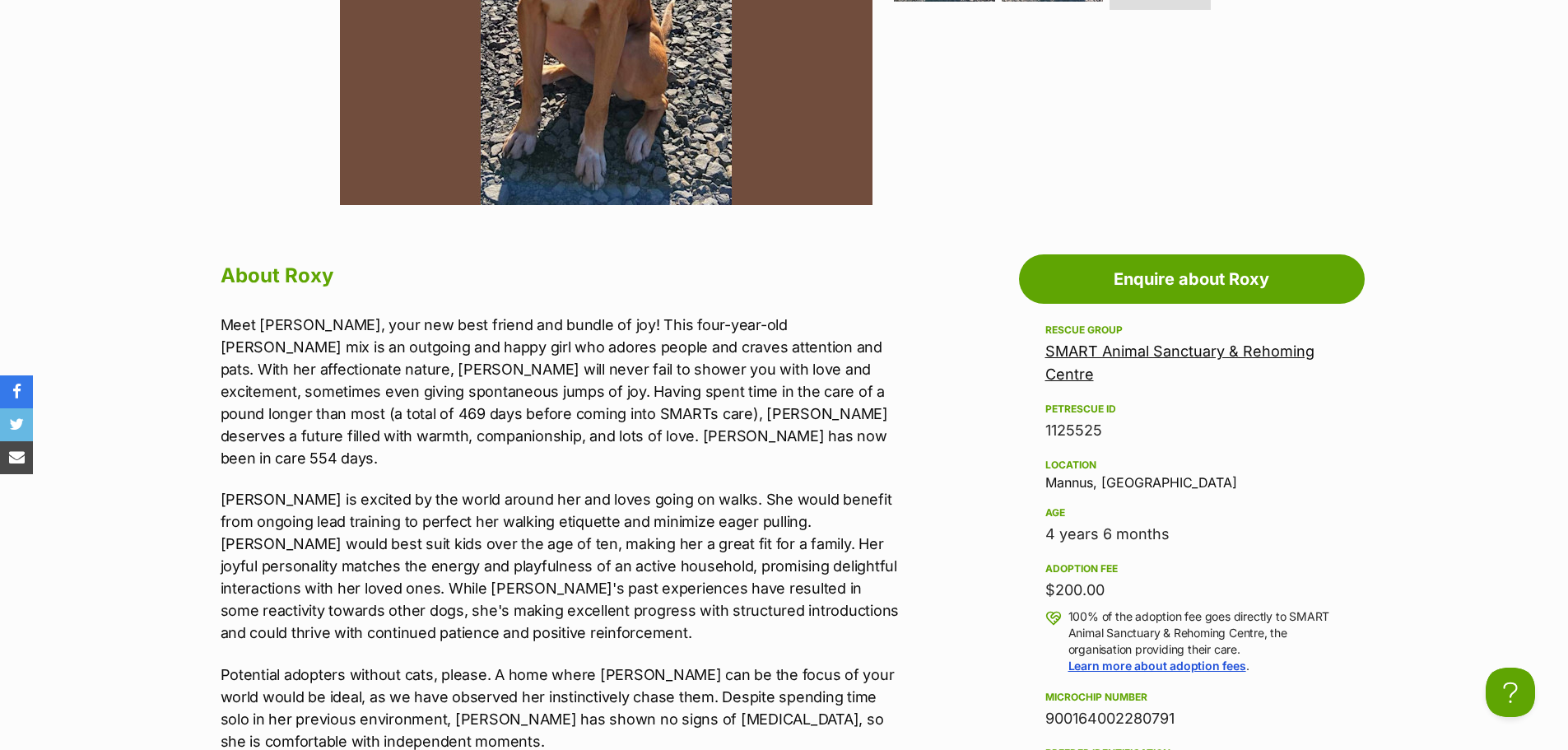
click at [1090, 349] on link "SMART Animal Sanctuary & Rehoming Centre" at bounding box center [1179, 362] width 269 height 40
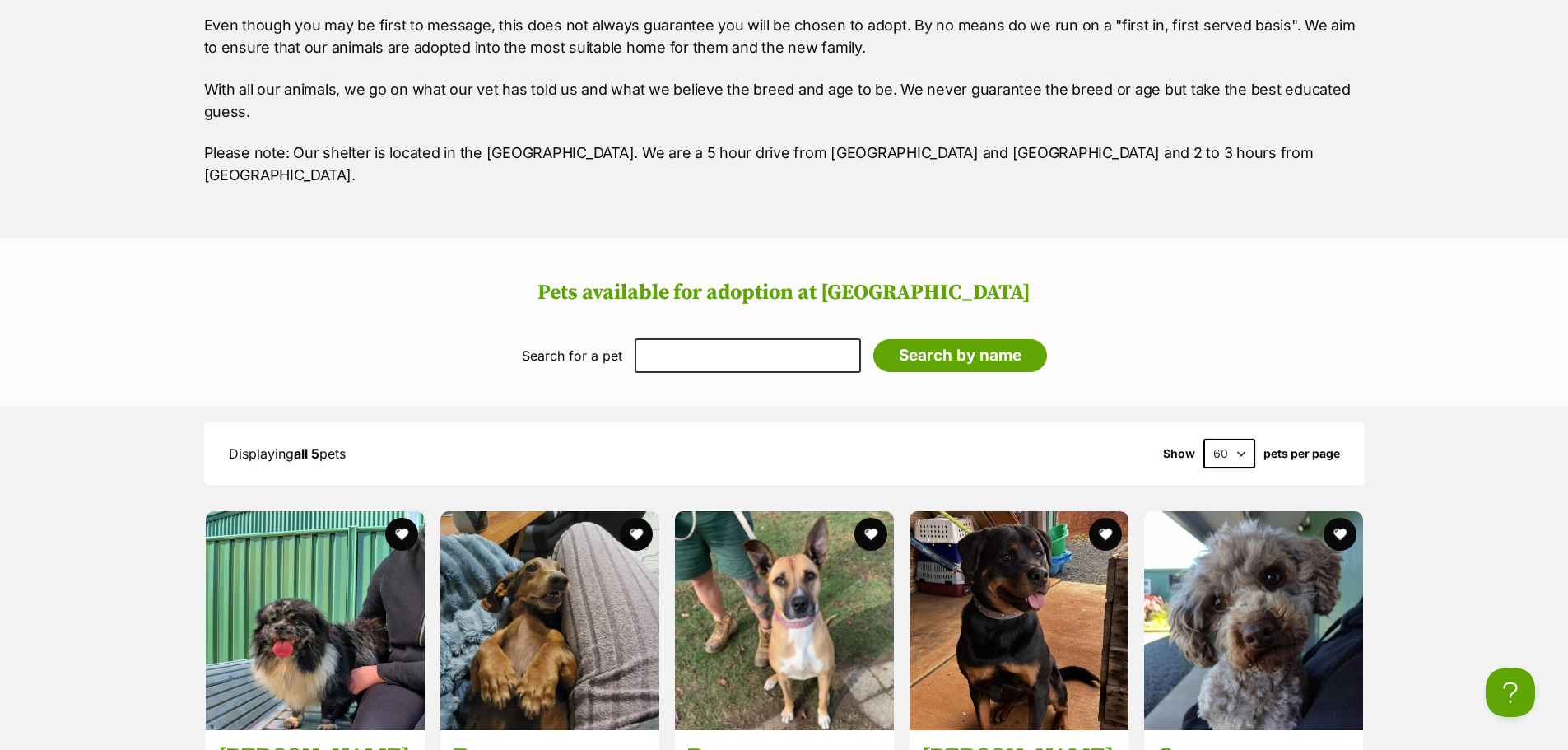
scroll to position [1563, 0]
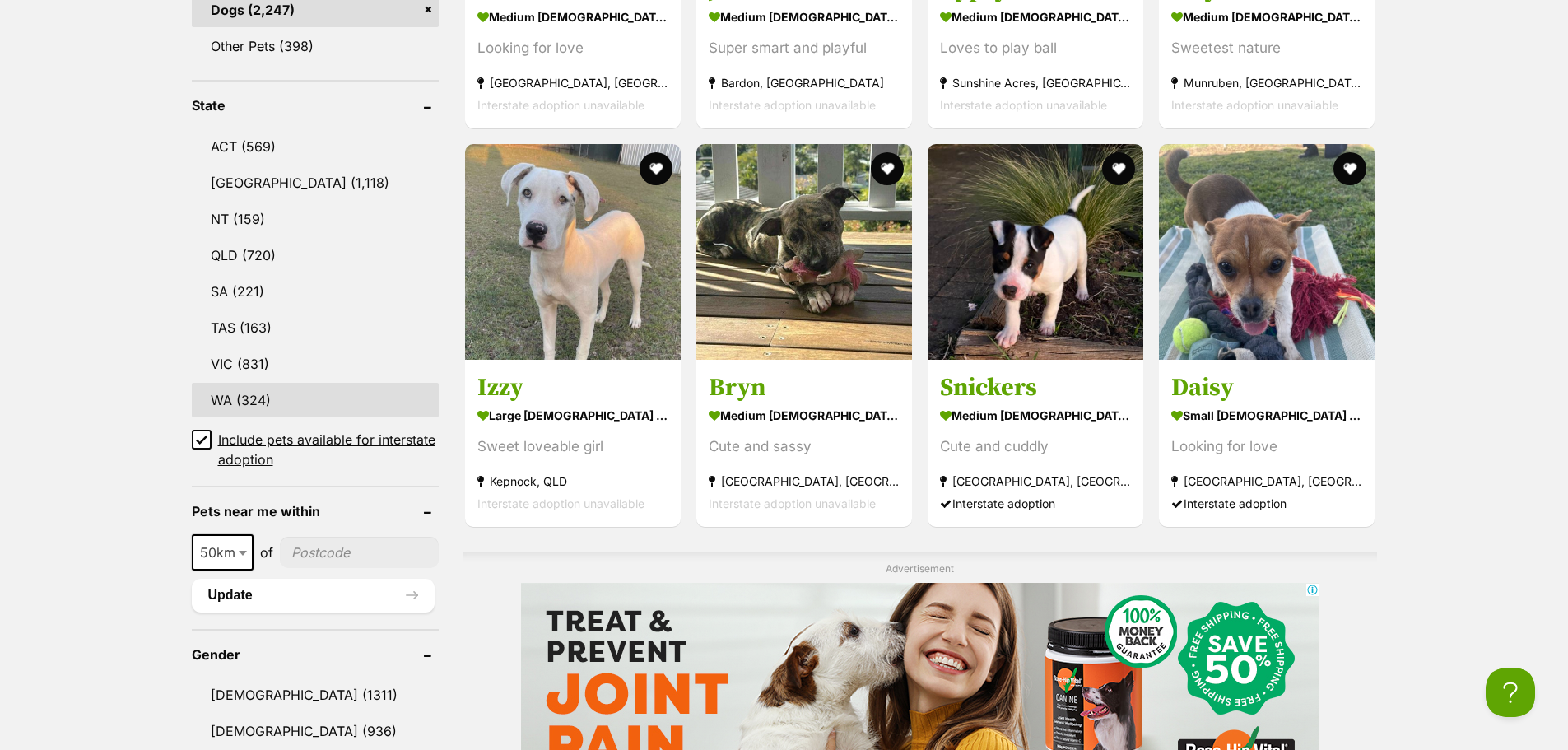
scroll to position [905, 0]
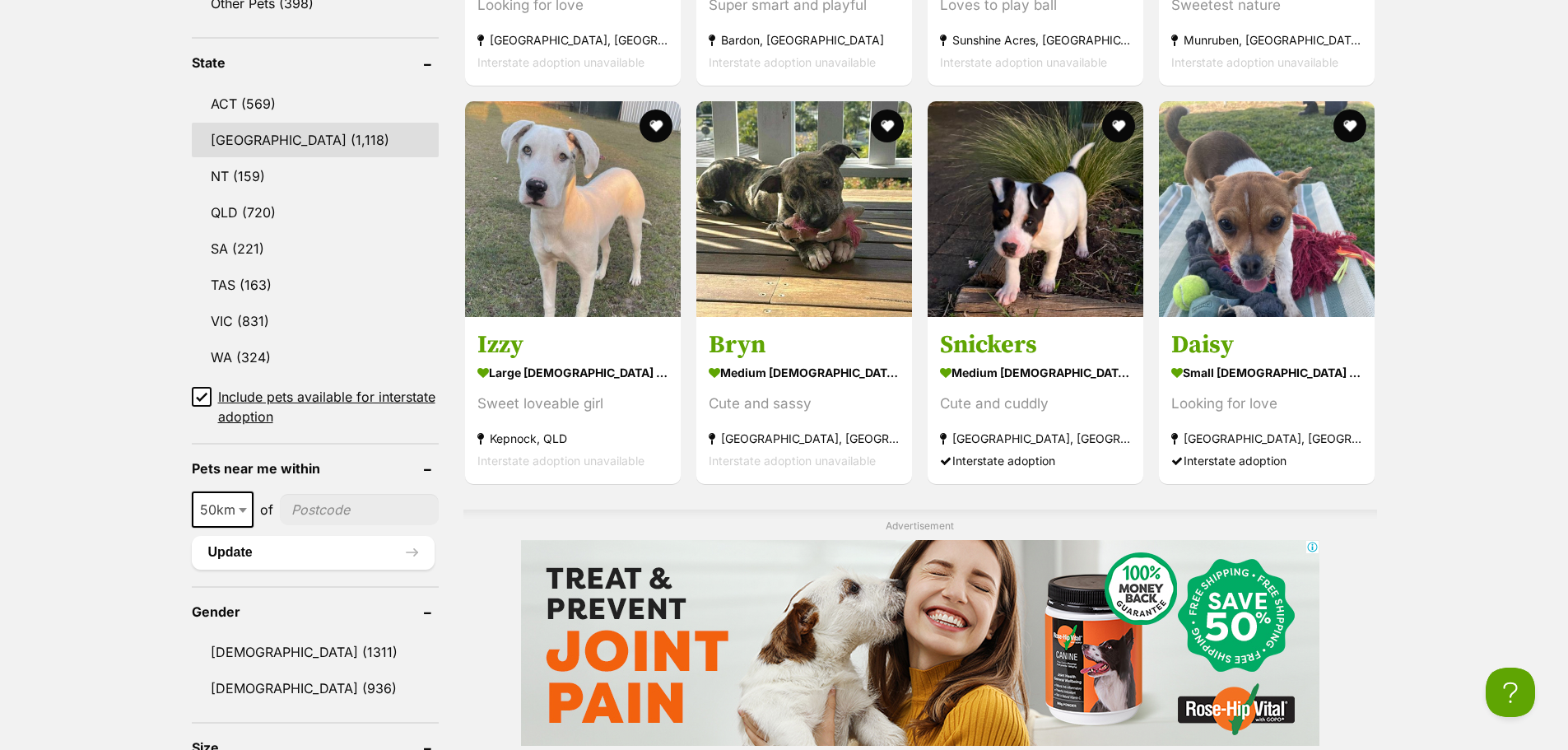
click at [276, 132] on link "NSW (1,118)" at bounding box center [315, 140] width 247 height 34
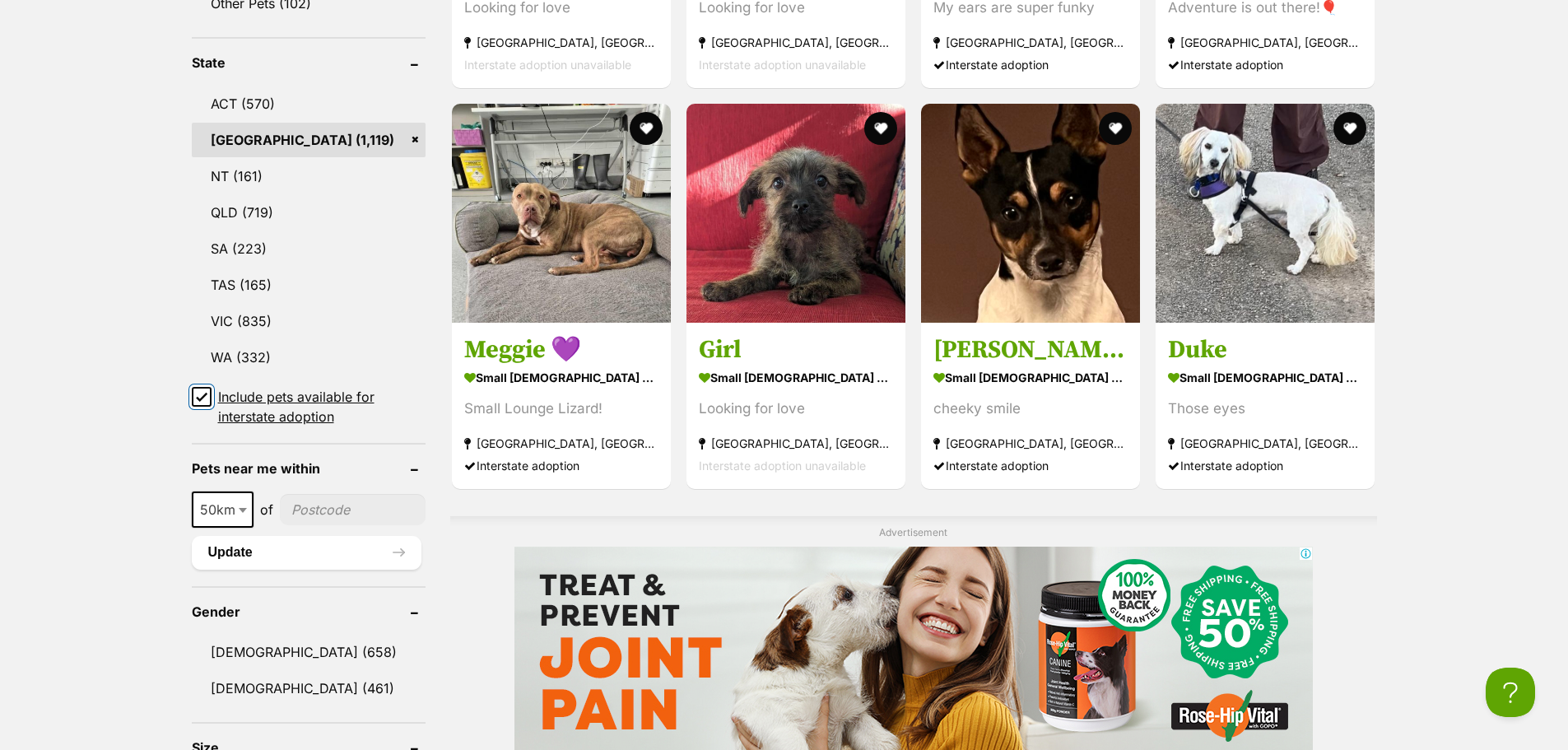
click at [208, 398] on input "Include pets available for interstate adoption" at bounding box center [201, 397] width 20 height 20
click at [247, 491] on span at bounding box center [244, 510] width 16 height 36
select select "25"
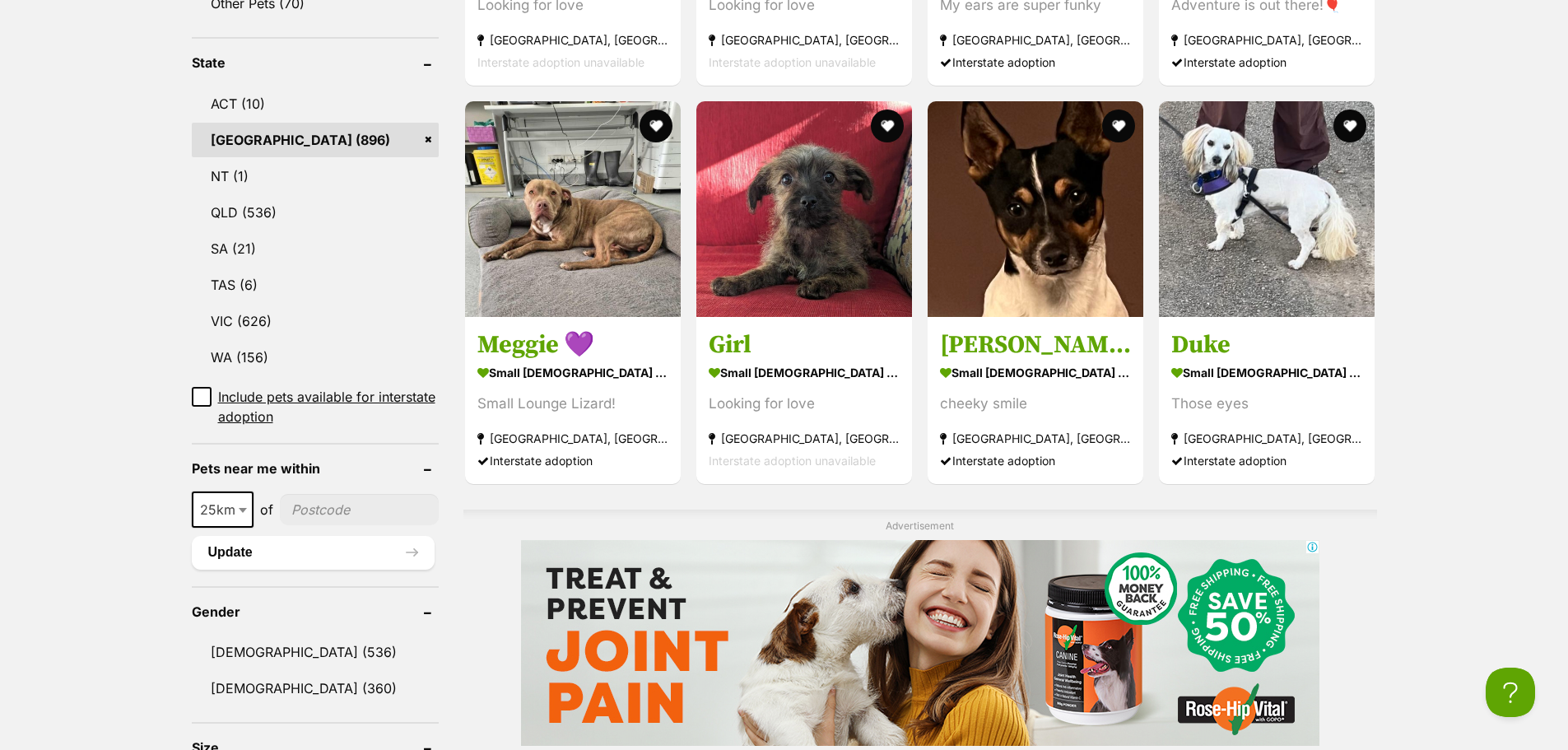
click at [336, 494] on input"] "postcode" at bounding box center [359, 510] width 159 height 32
type input"] "2795"
click at [280, 535] on button "Update" at bounding box center [312, 552] width 242 height 33
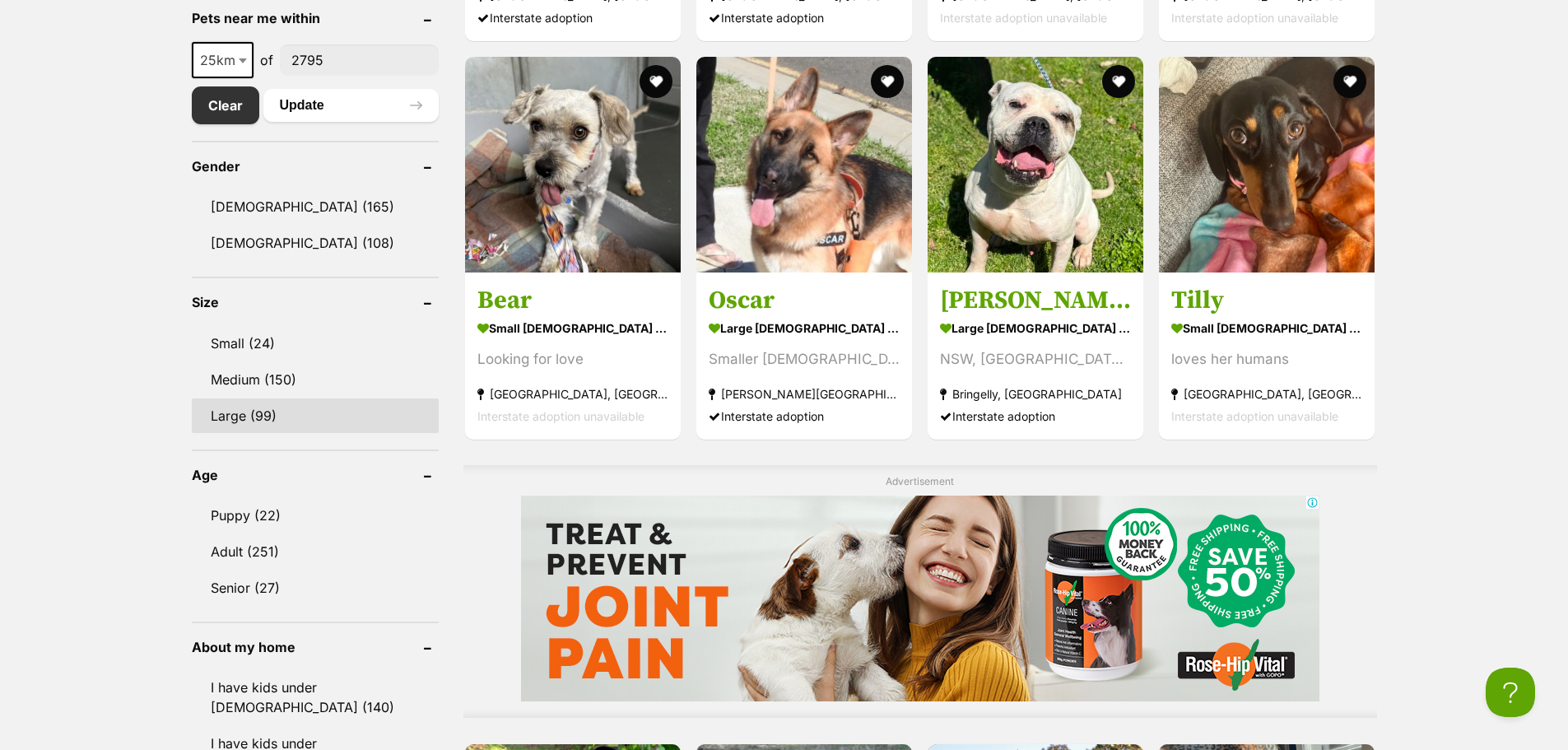
click at [276, 420] on link "Large (99)" at bounding box center [315, 416] width 247 height 34
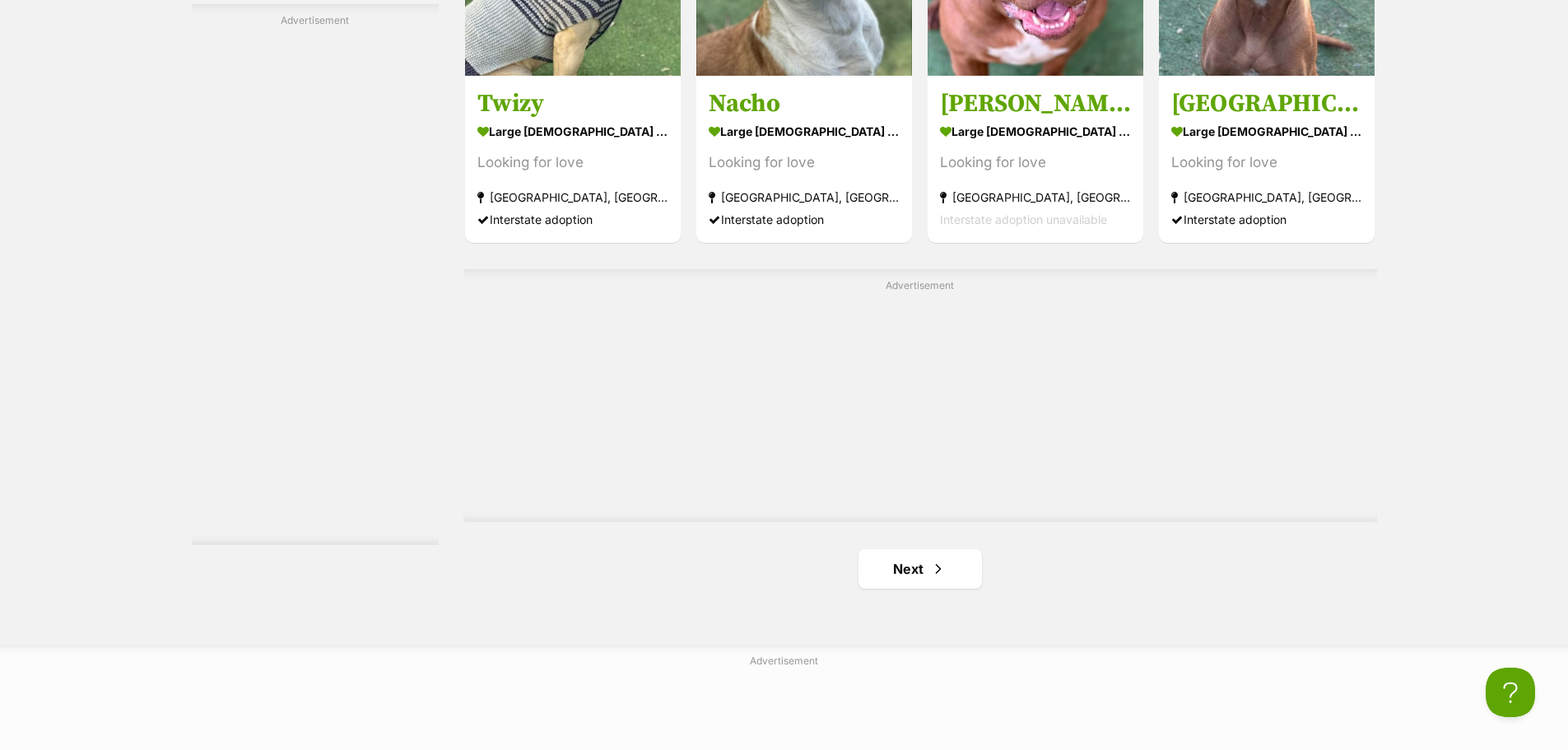
scroll to position [2880, 0]
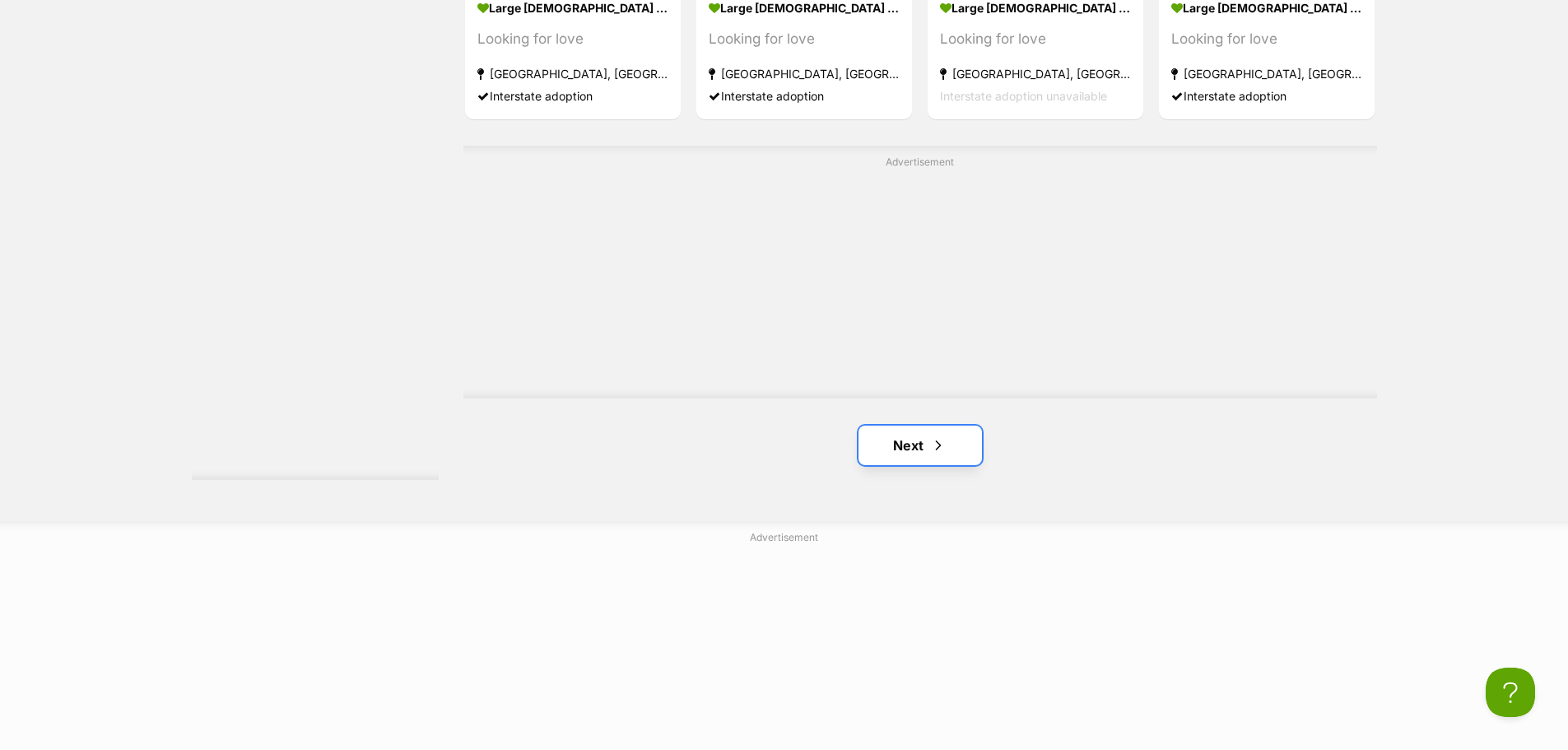
click at [925, 453] on link "Next" at bounding box center [920, 444] width 124 height 39
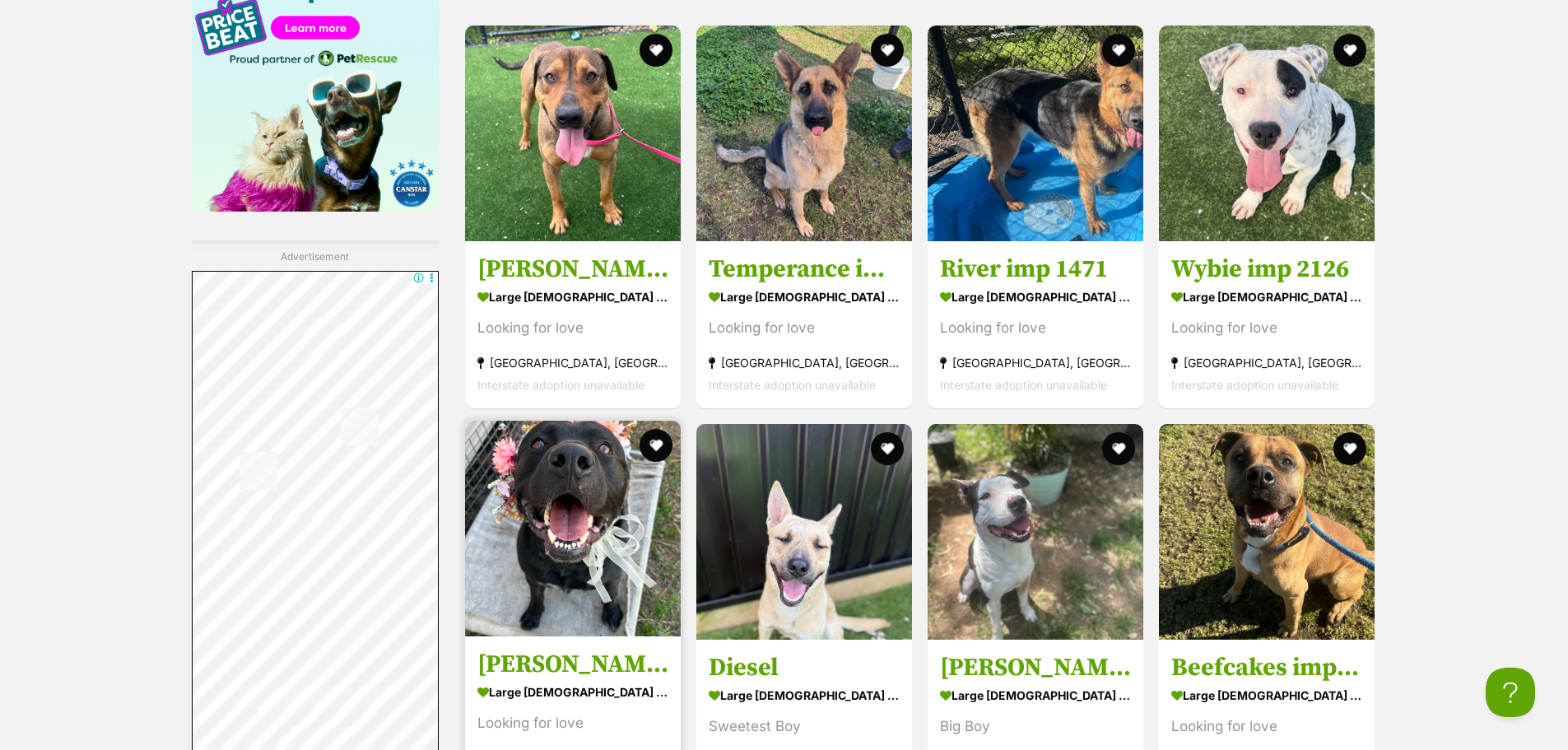
scroll to position [2222, 0]
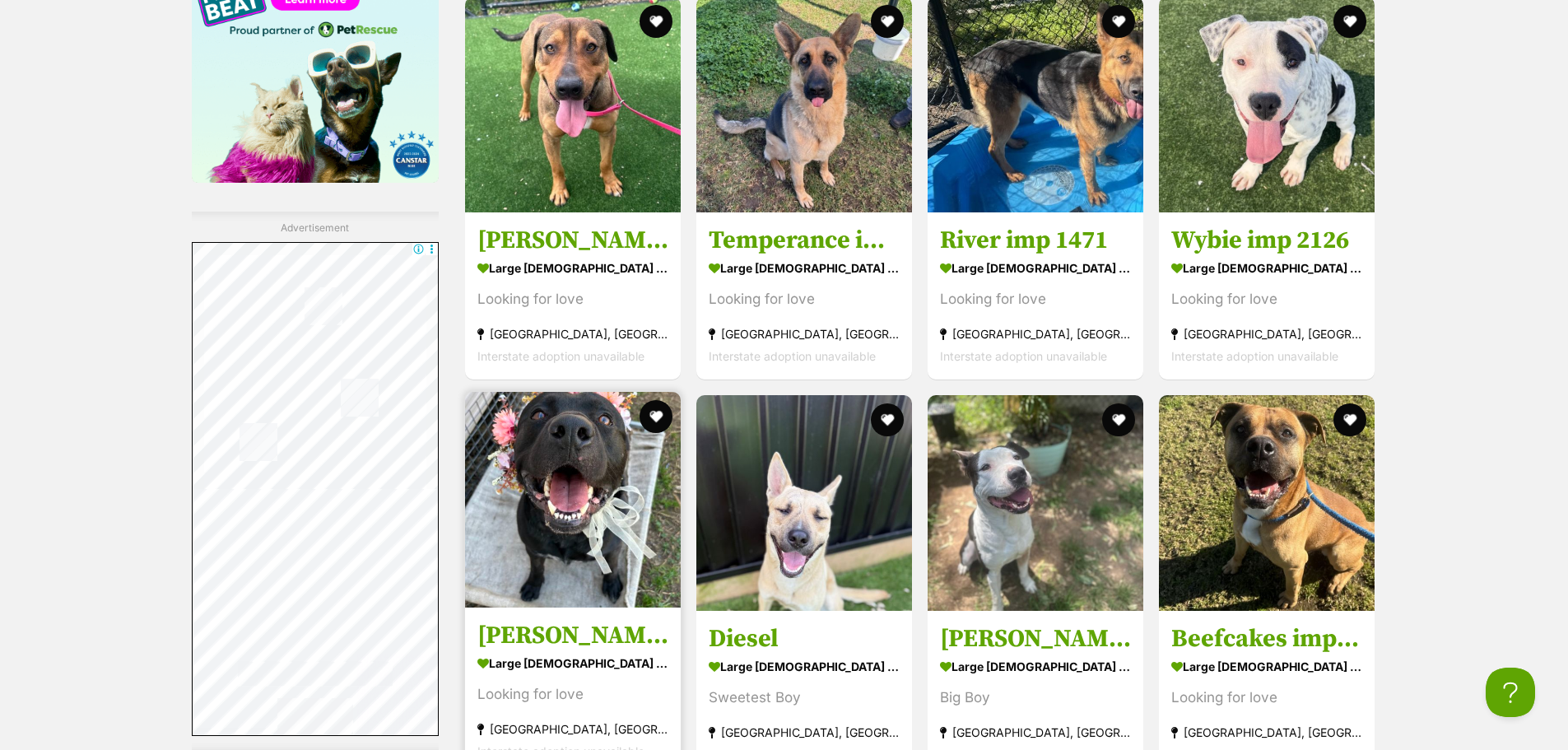
click at [522, 506] on img at bounding box center [572, 499] width 216 height 216
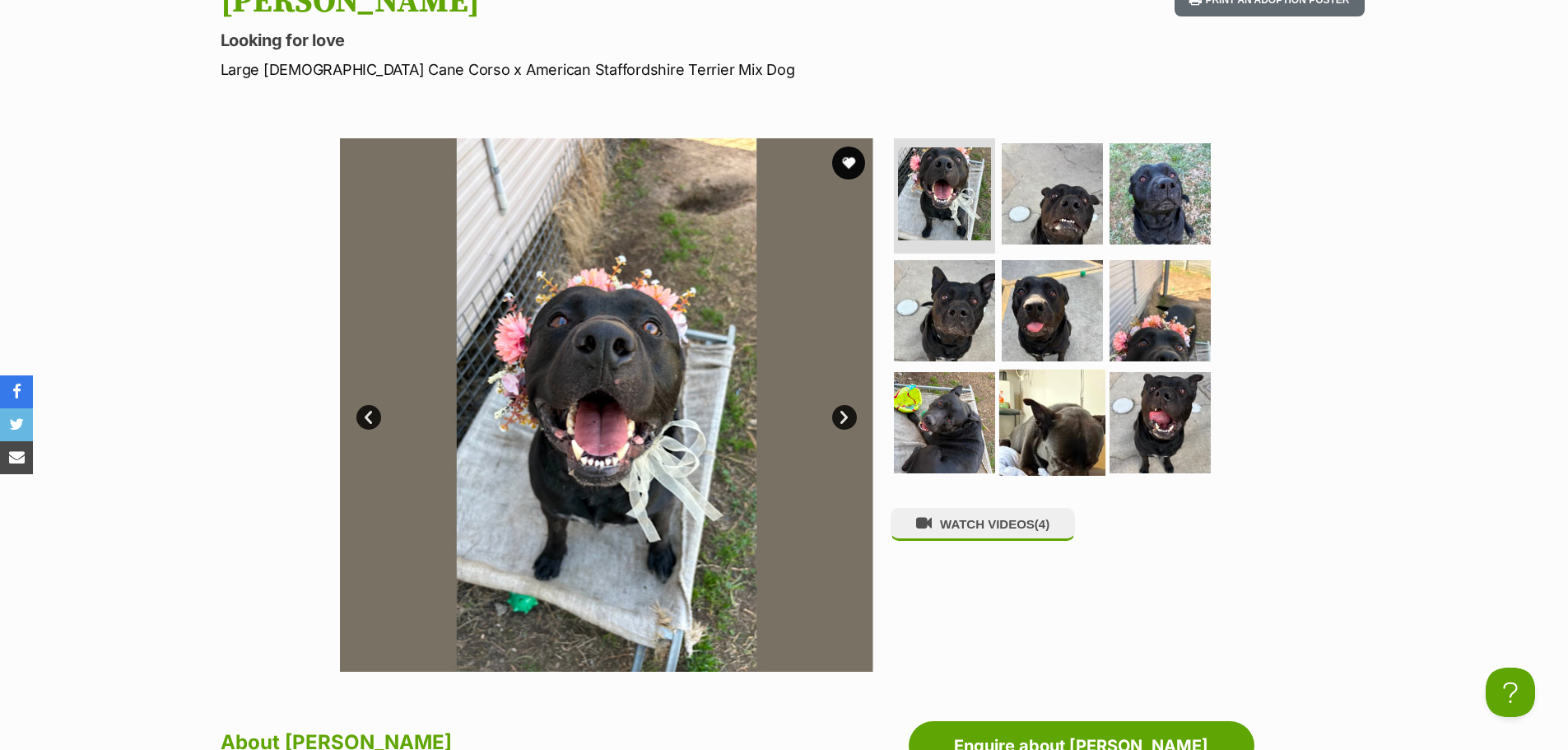
scroll to position [247, 0]
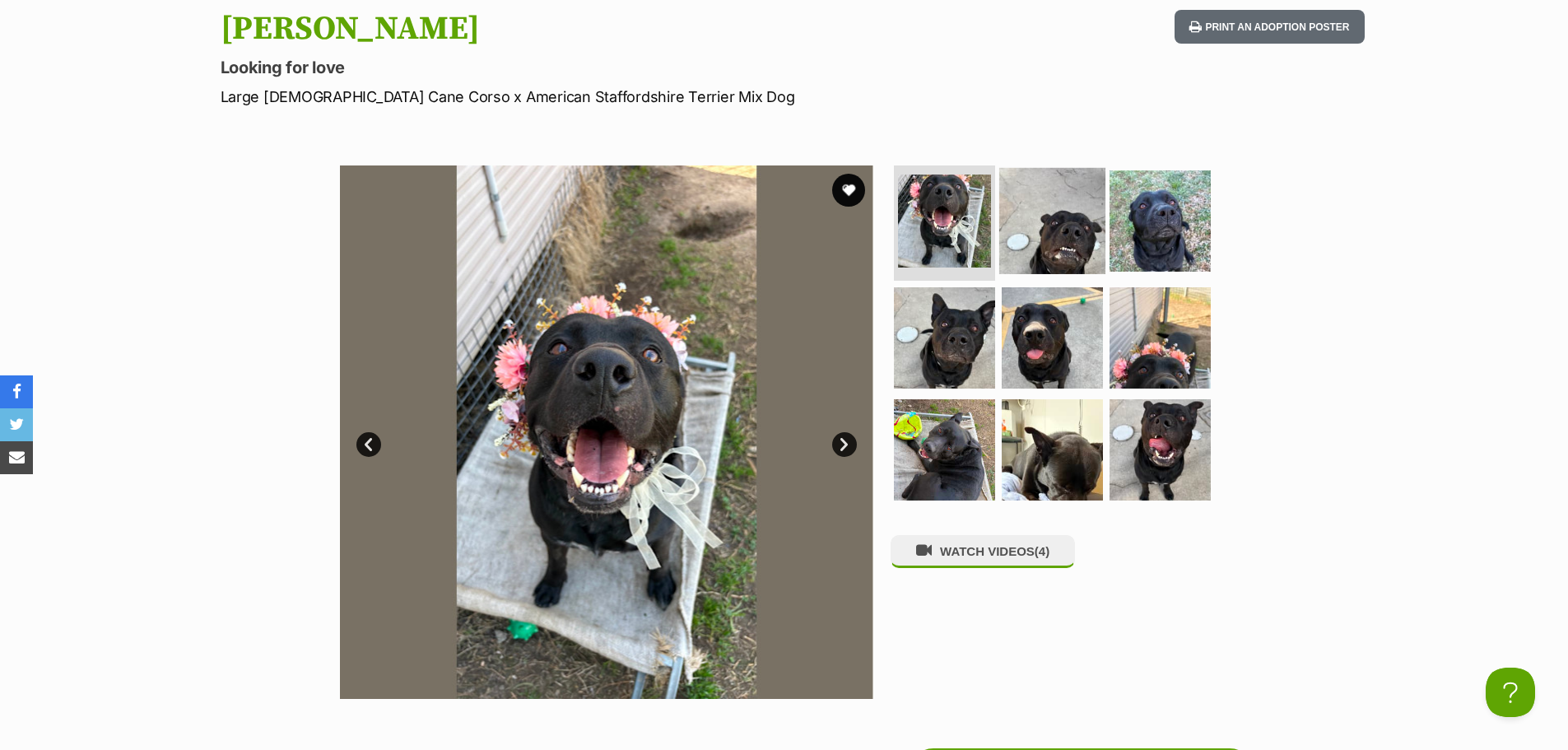
click at [1071, 219] on img at bounding box center [1052, 220] width 106 height 106
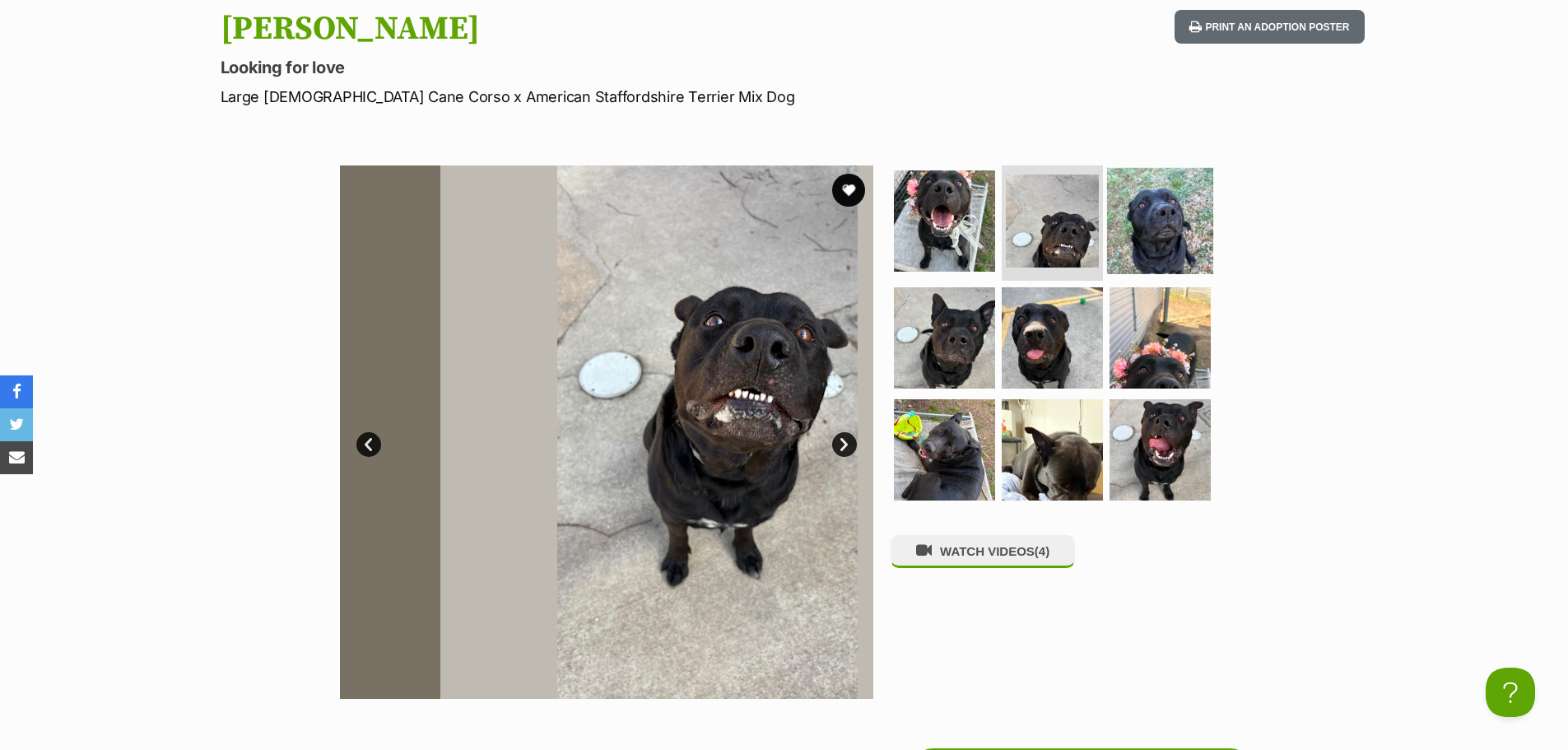
scroll to position [0, 0]
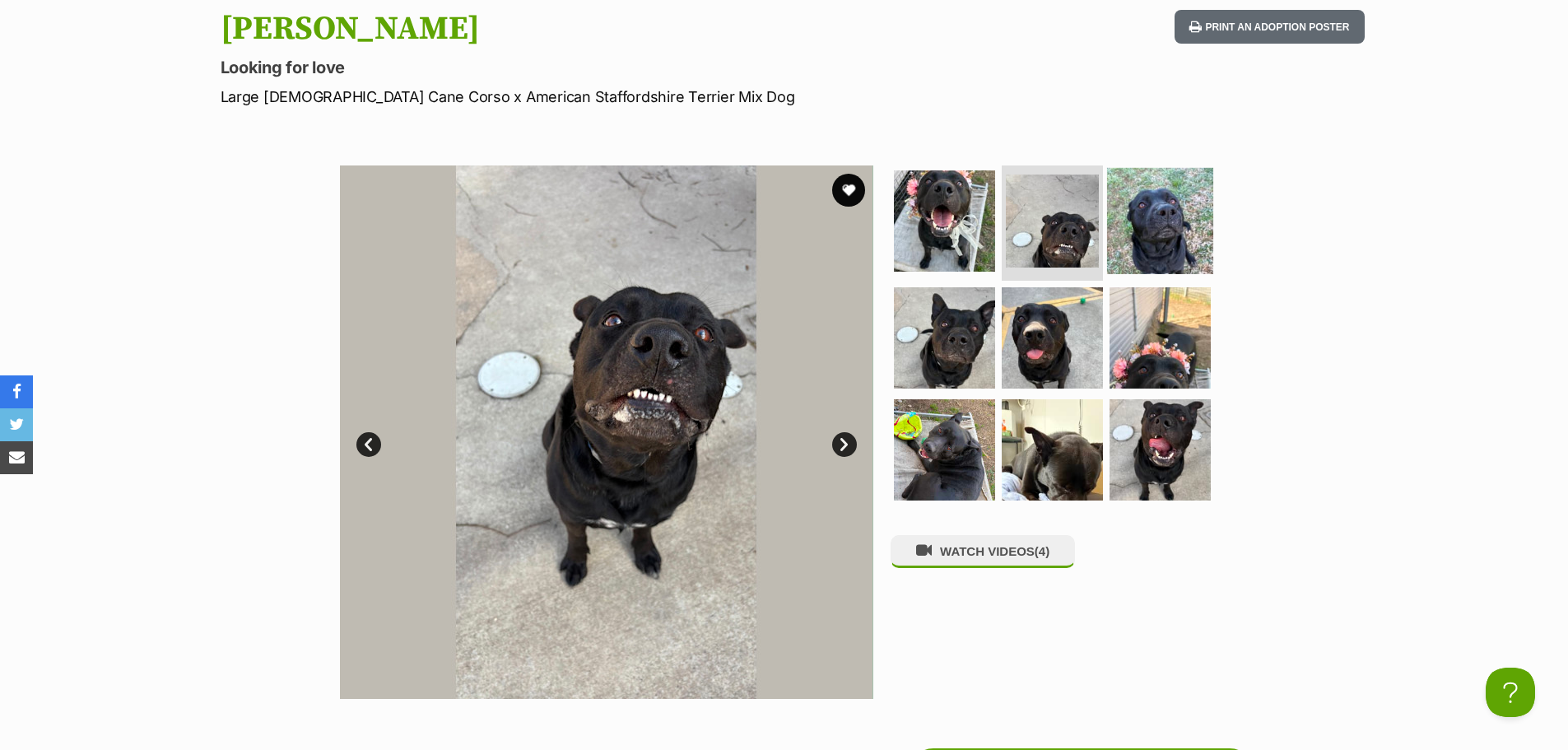
click at [1151, 226] on img at bounding box center [1160, 220] width 106 height 106
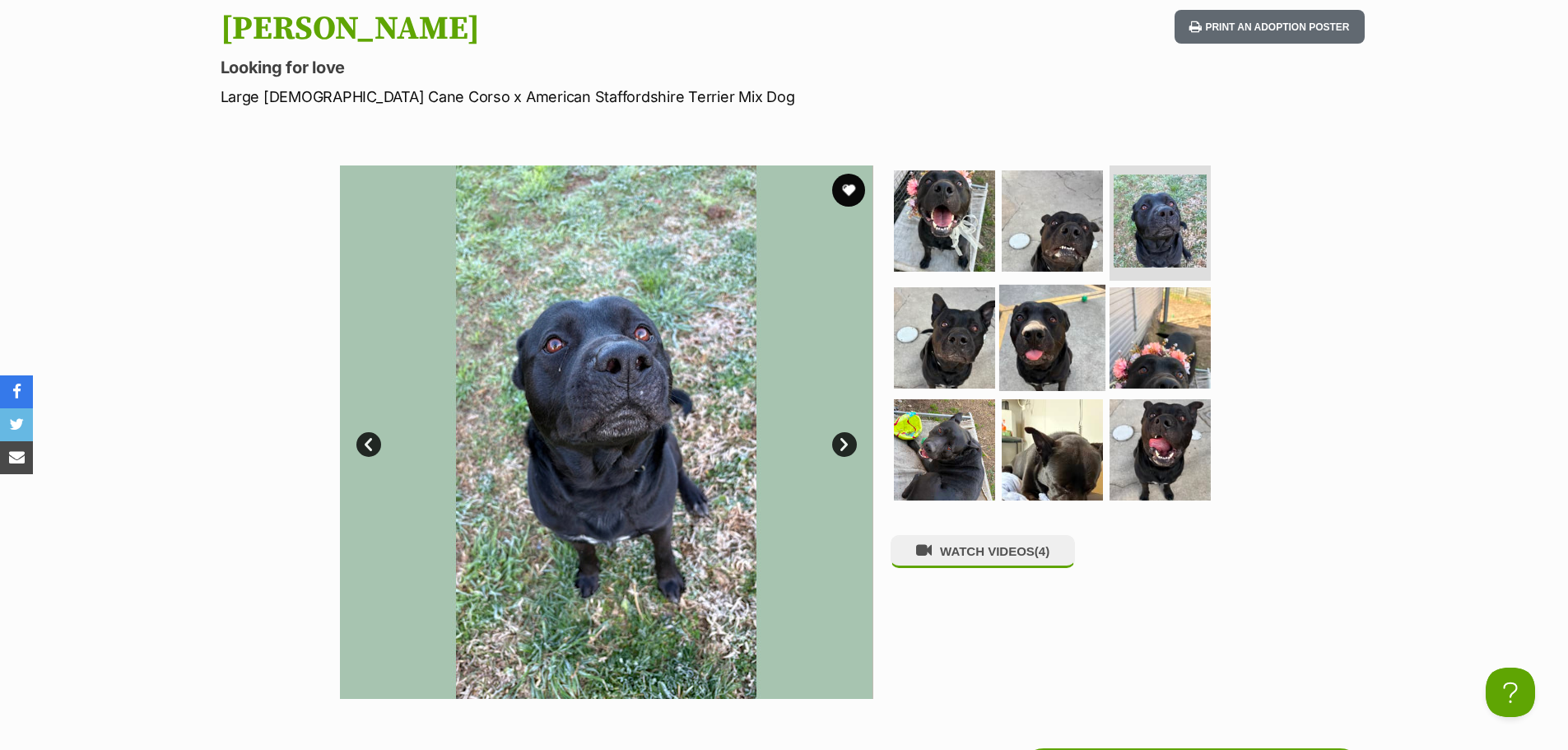
click at [1050, 330] on img at bounding box center [1052, 337] width 106 height 106
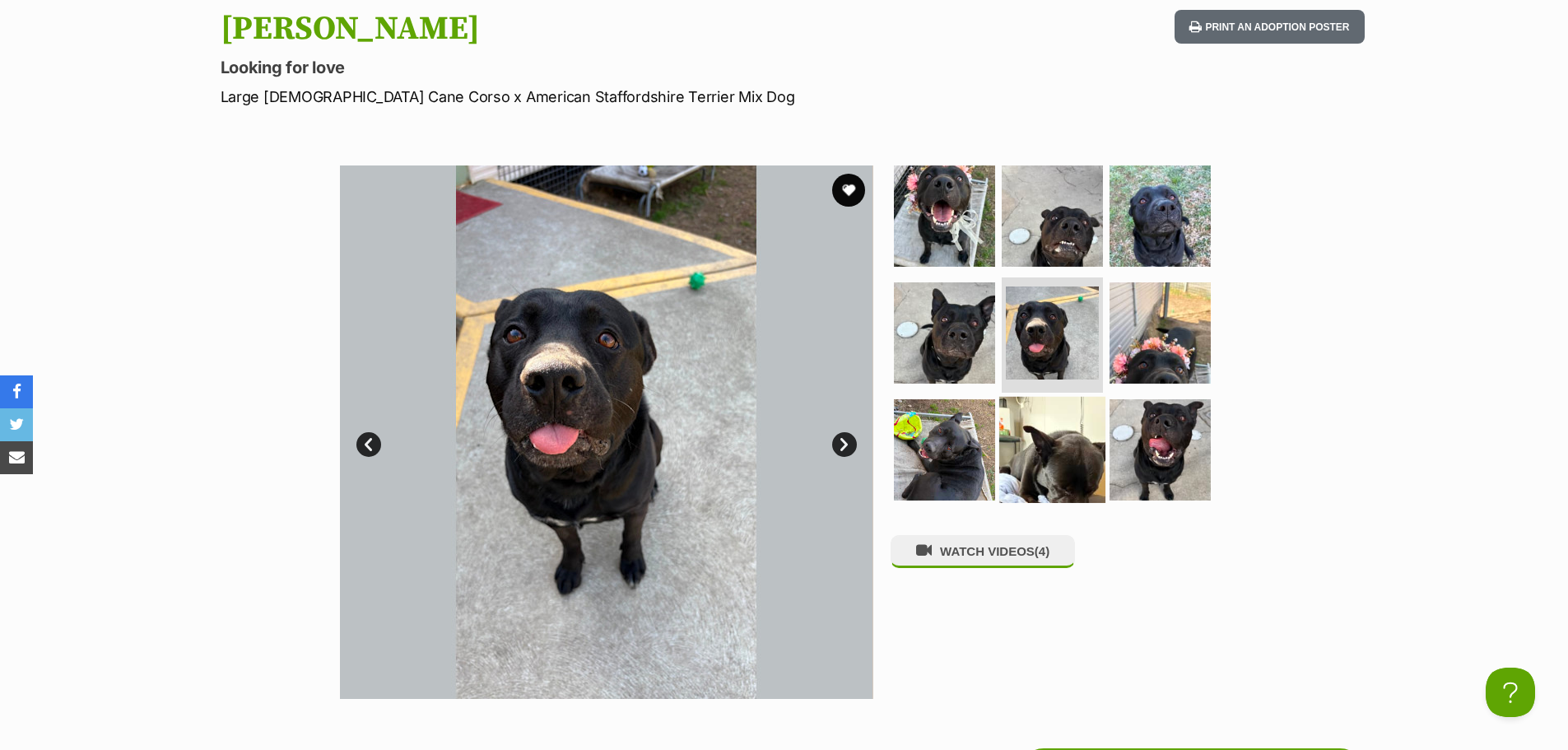
click at [1052, 462] on img at bounding box center [1052, 448] width 106 height 106
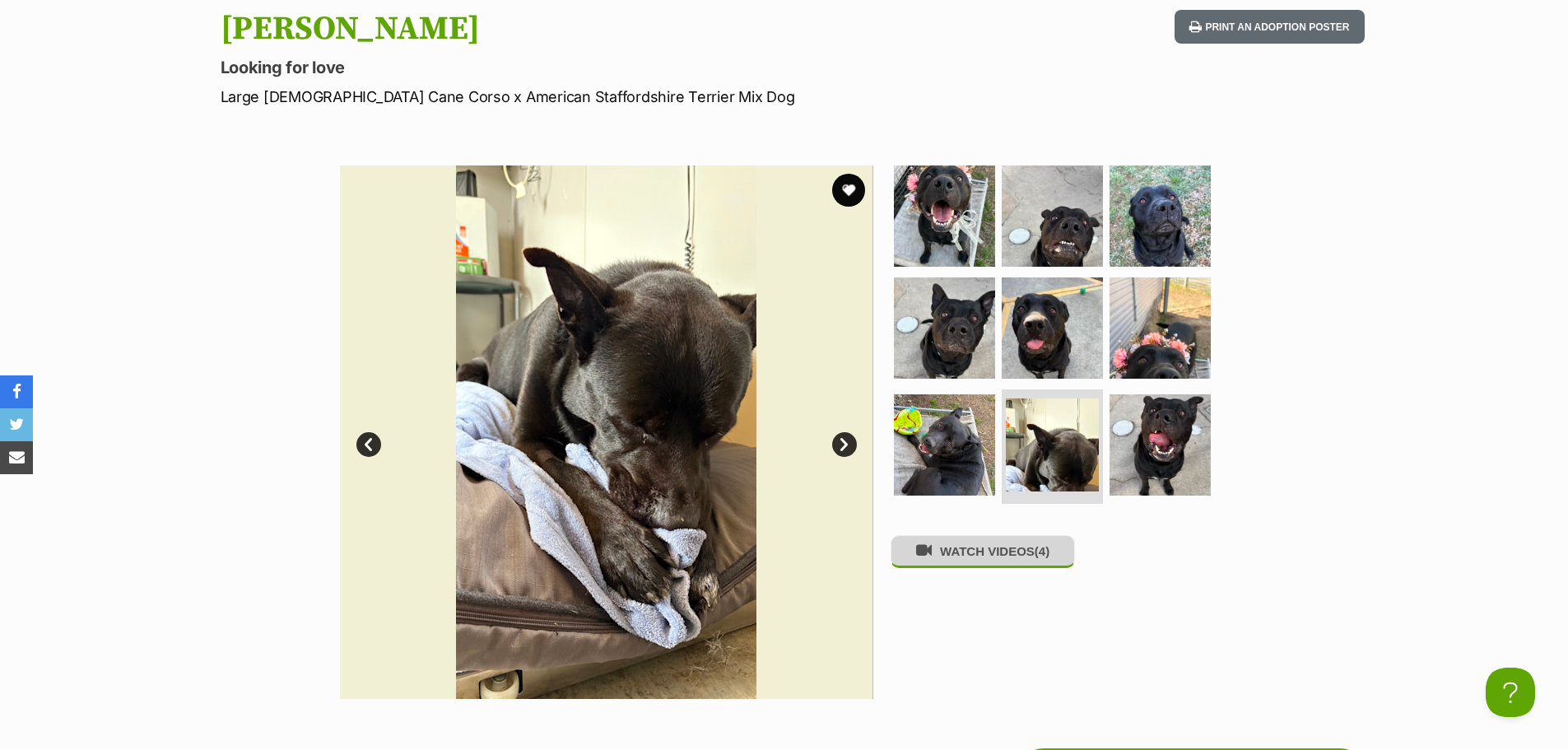
click at [985, 567] on button "WATCH VIDEOS (4)" at bounding box center [983, 551] width 184 height 33
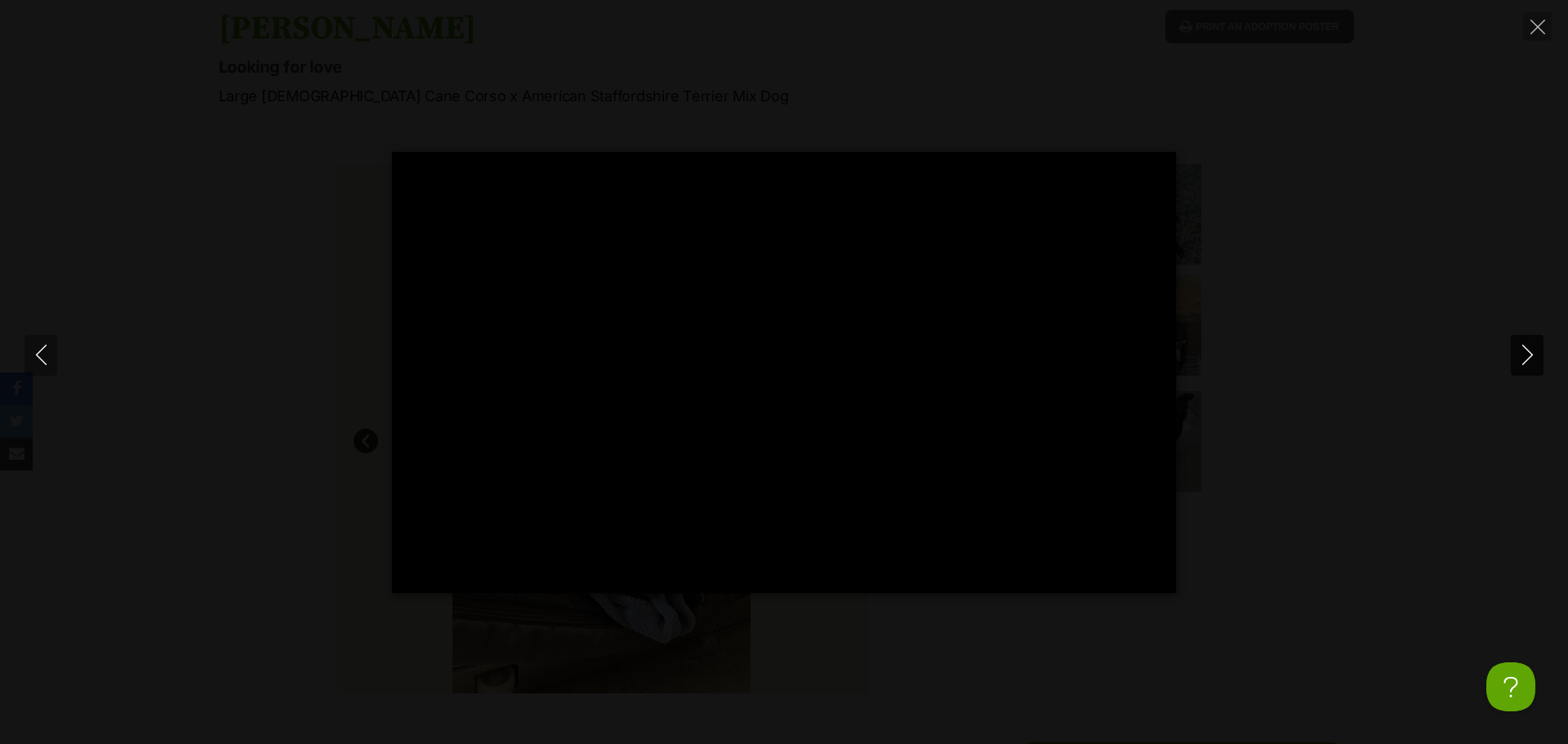
click at [1519, 362] on icon "Next" at bounding box center [1526, 354] width 20 height 20
type input "25.81"
click at [1519, 362] on icon "Next" at bounding box center [1526, 354] width 20 height 20
type input "20.8"
click at [1519, 362] on icon "Next" at bounding box center [1526, 354] width 20 height 20
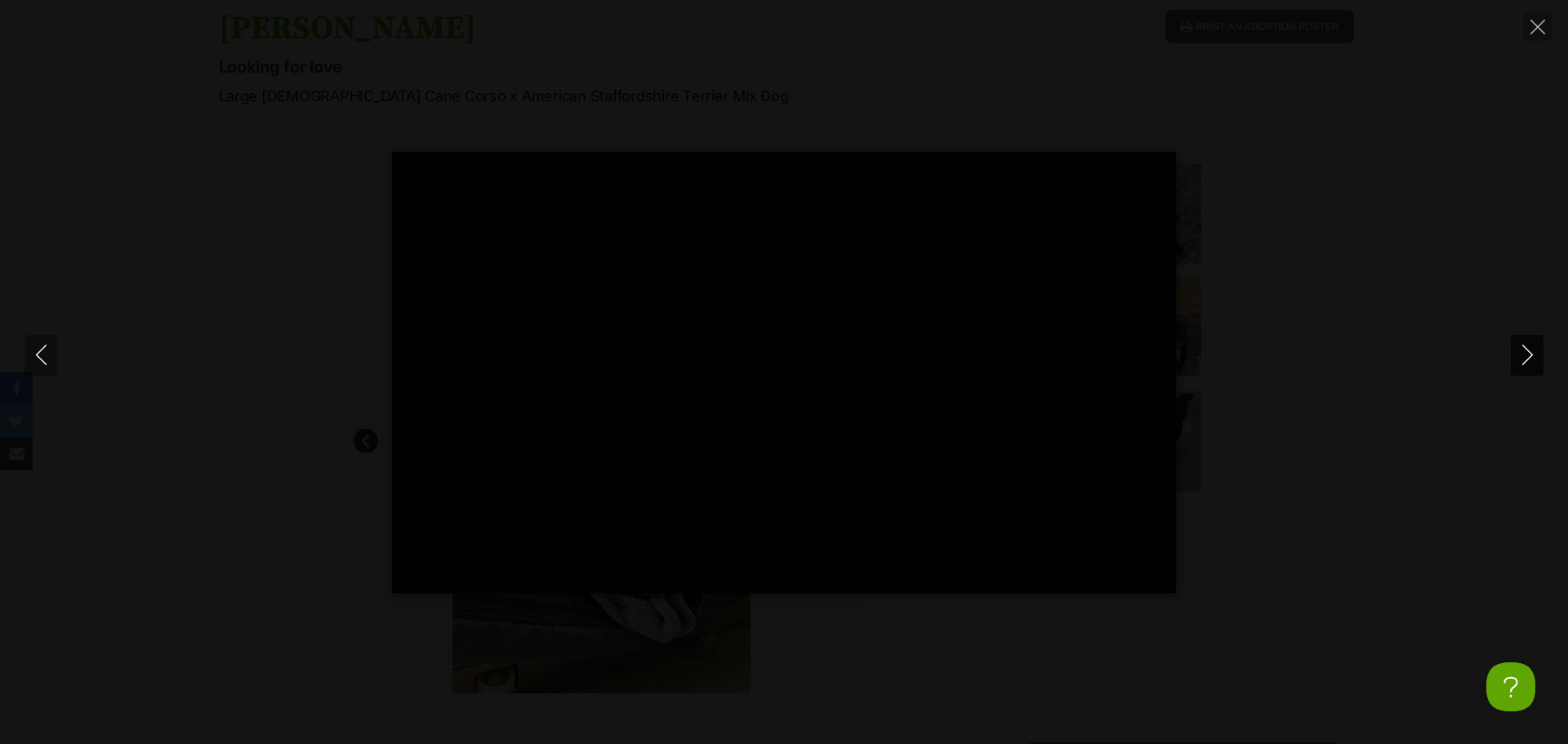
type input "24.87"
click at [1536, 16] on button "Close" at bounding box center [1537, 27] width 29 height 29
type input "49.57"
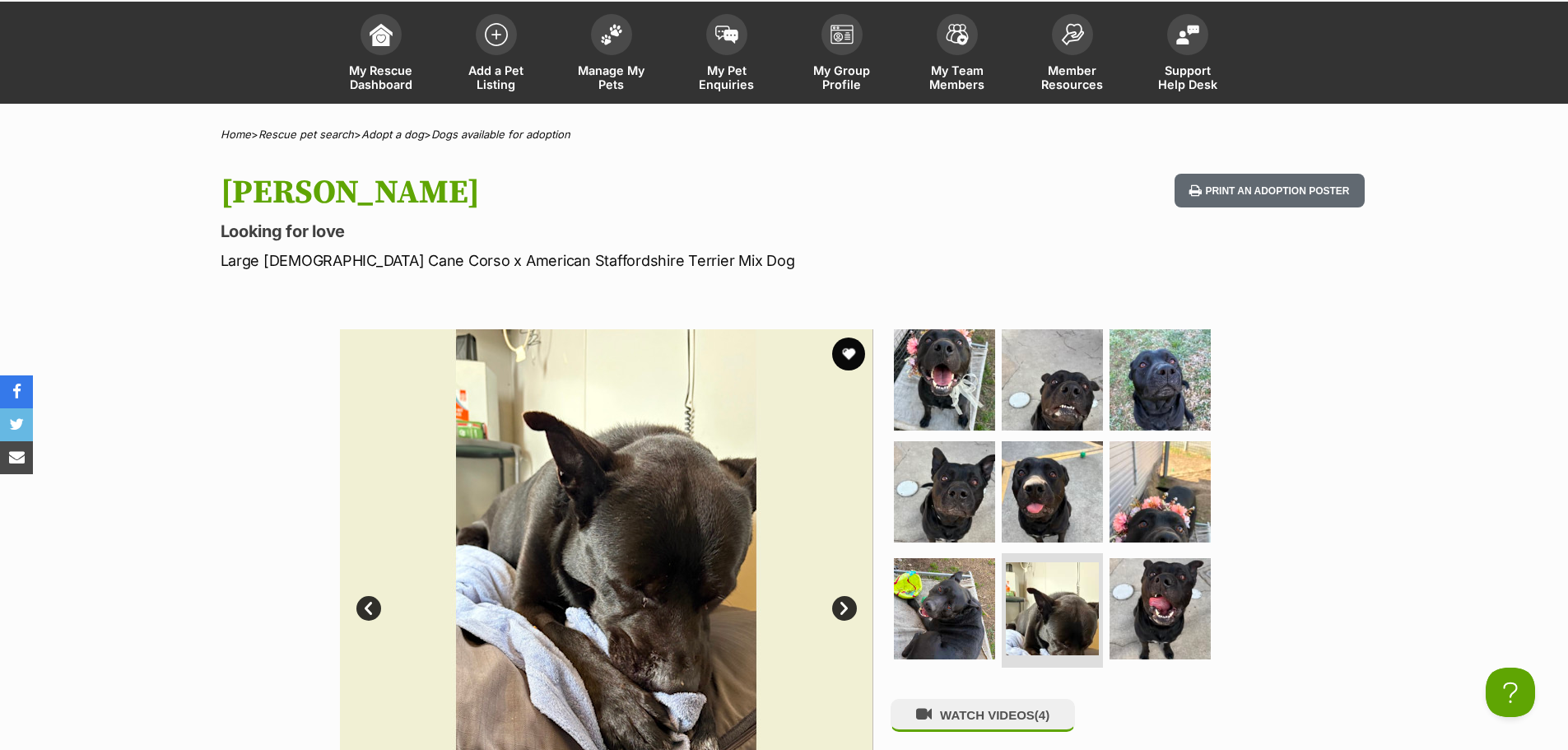
scroll to position [82, 0]
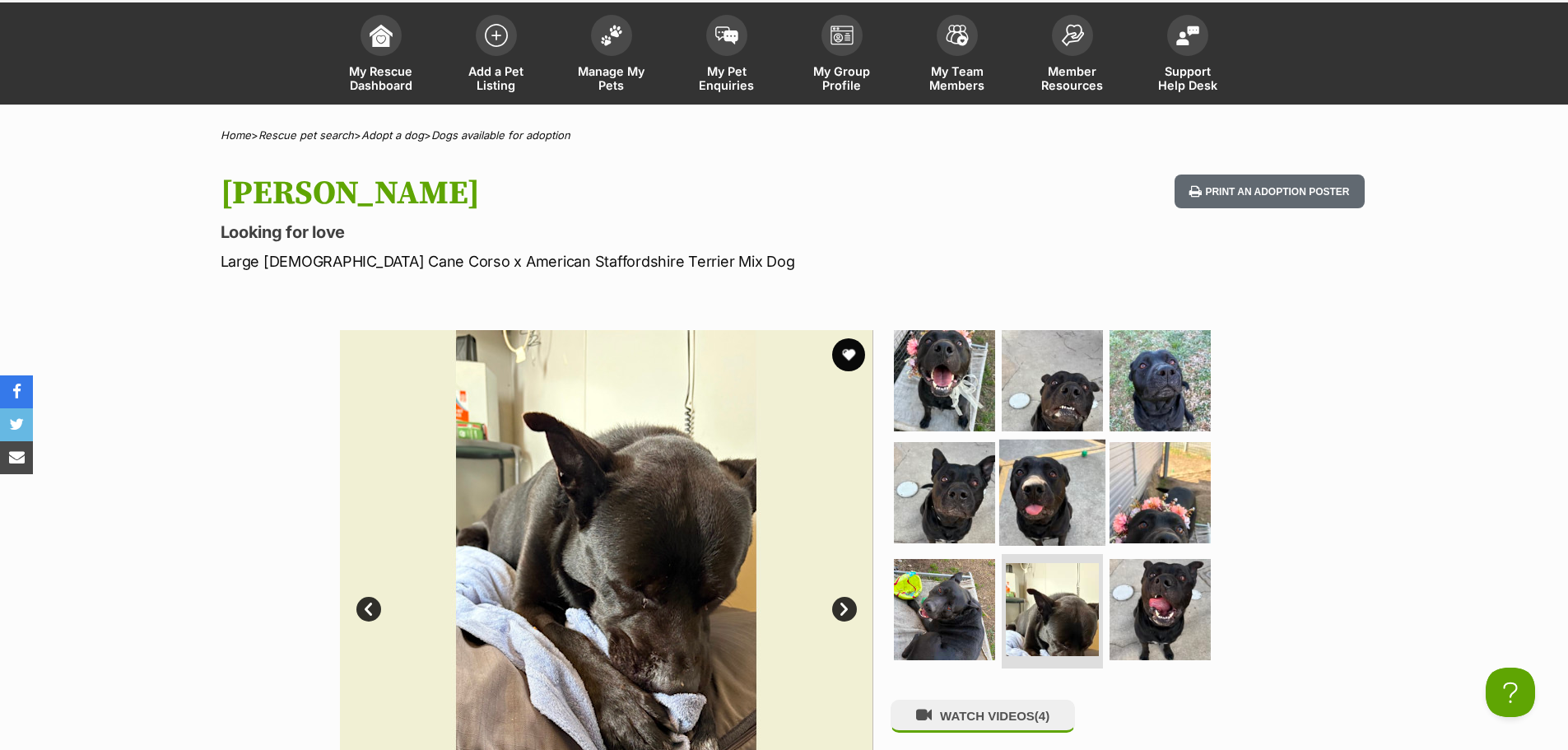
click at [1008, 487] on img at bounding box center [1052, 492] width 106 height 106
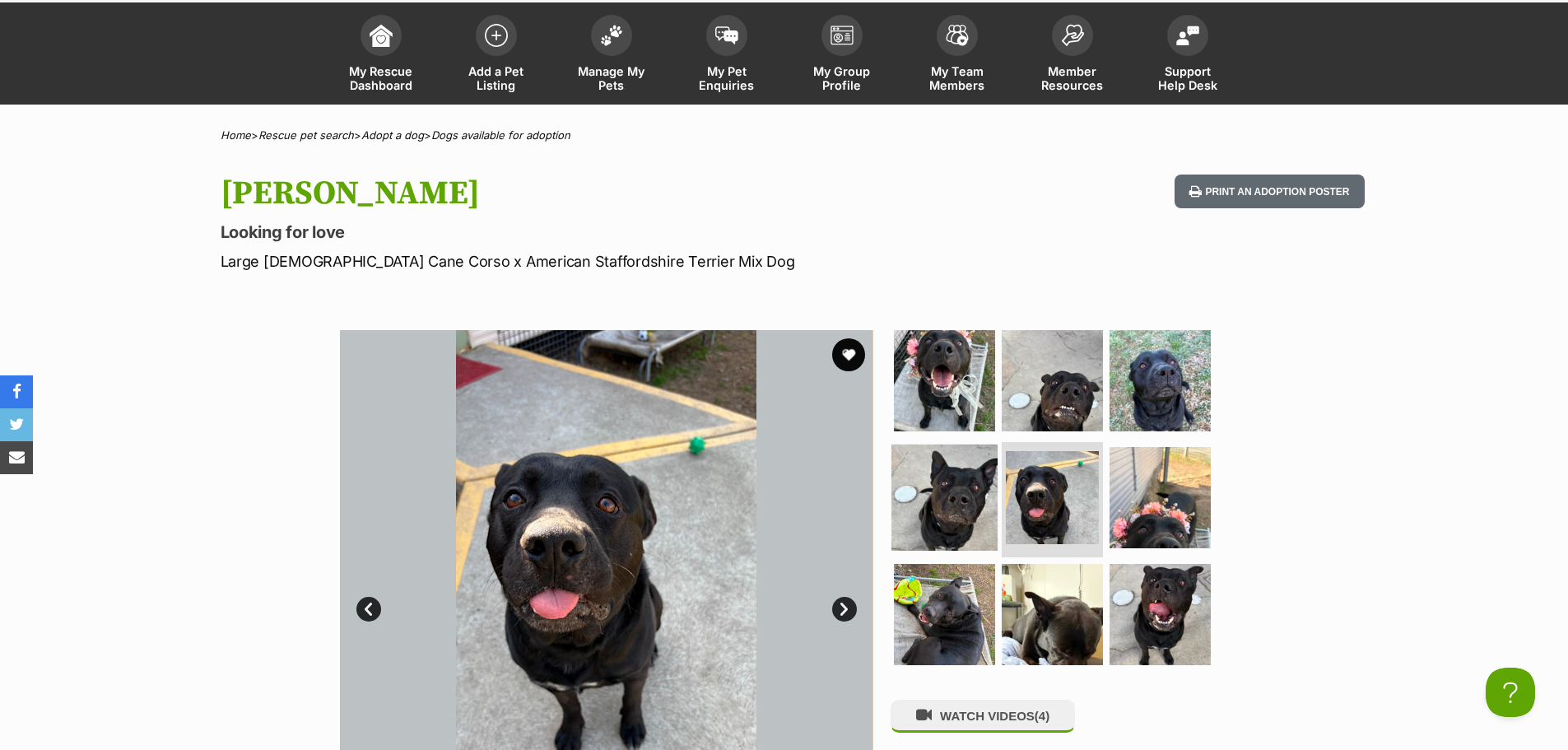
click at [955, 488] on img at bounding box center [943, 497] width 106 height 106
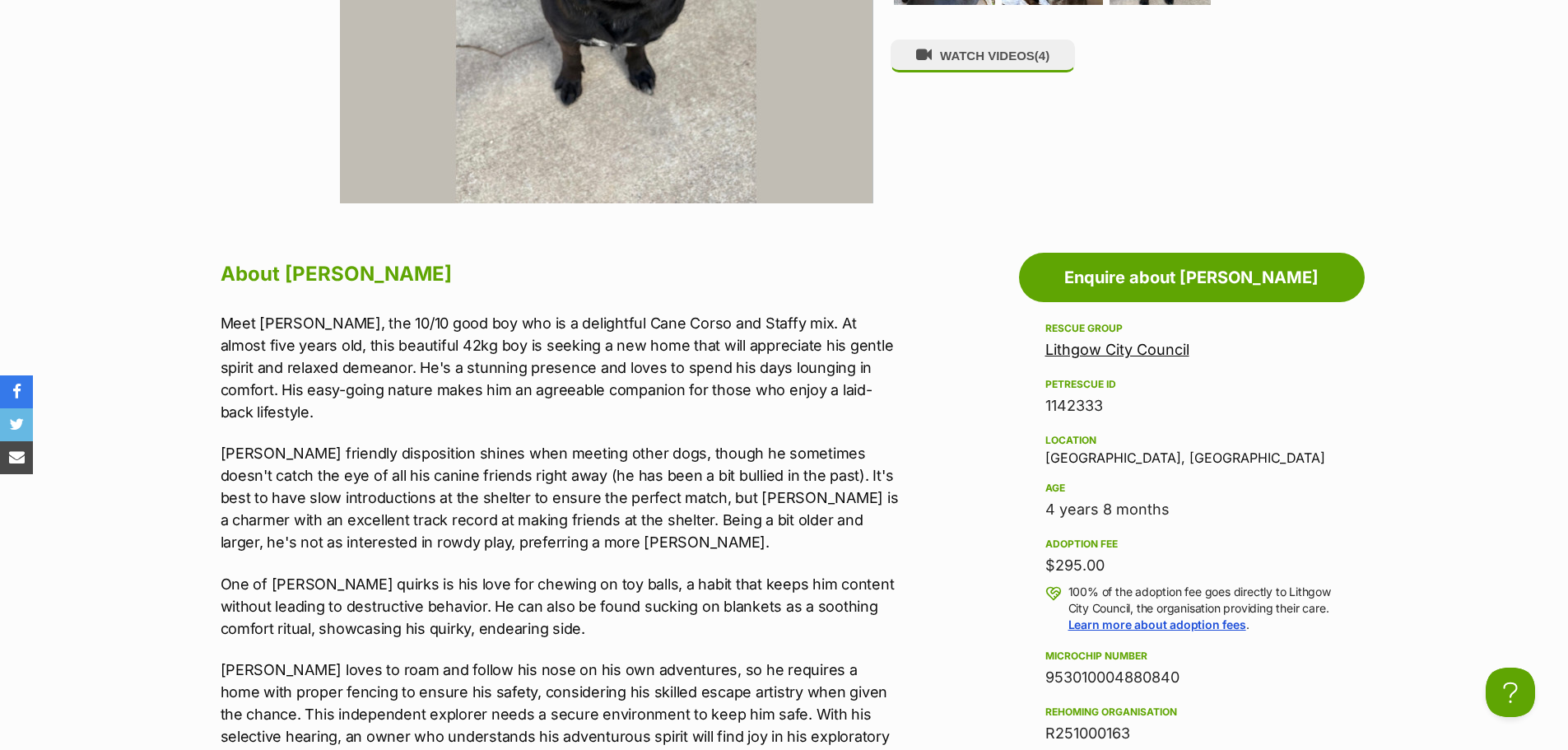
scroll to position [823, 0]
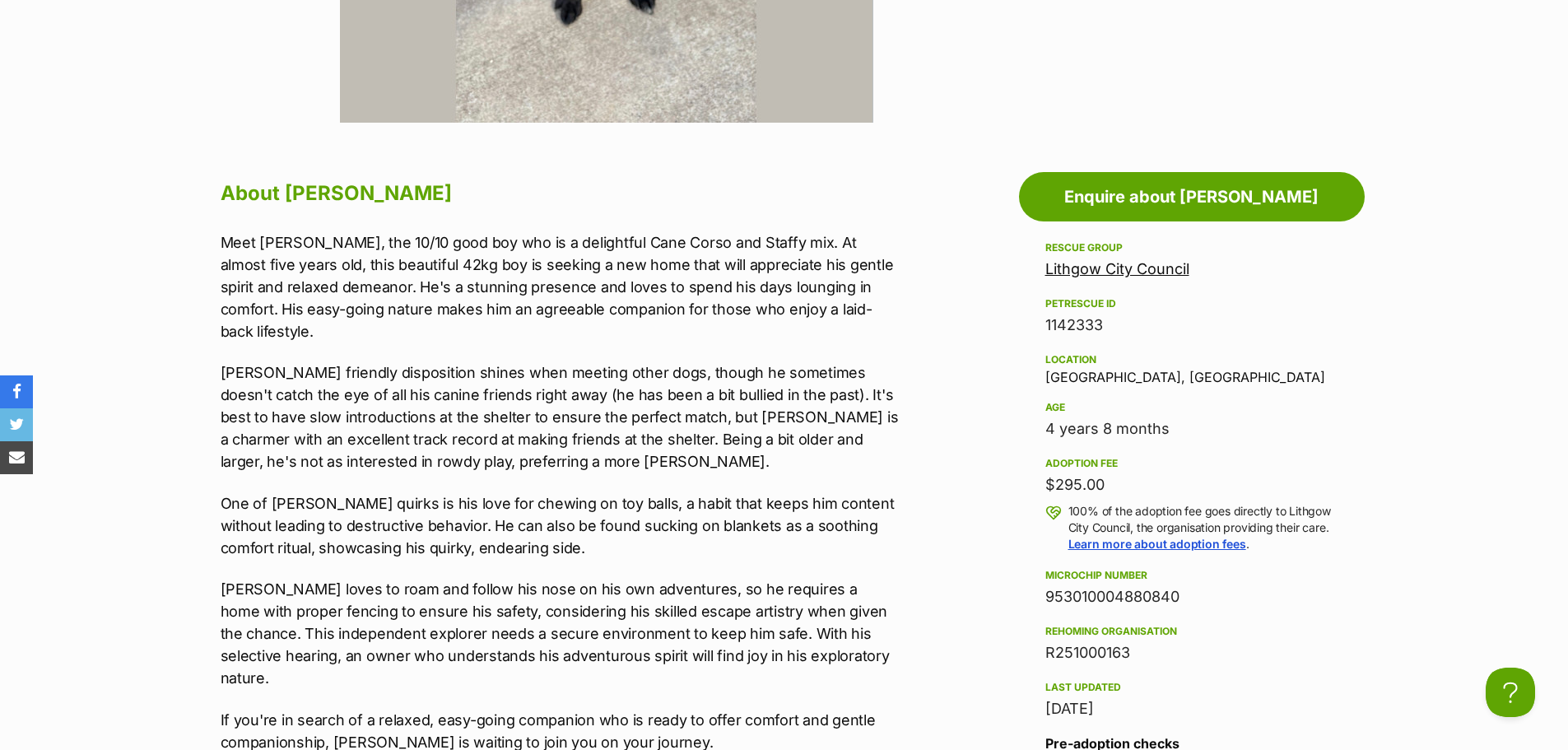
drag, startPoint x: 1118, startPoint y: 482, endPoint x: 1048, endPoint y: 495, distance: 71.2
click at [1048, 495] on div "$295.00" at bounding box center [1192, 485] width 293 height 23
click at [1153, 475] on div "$295.00" at bounding box center [1192, 485] width 293 height 23
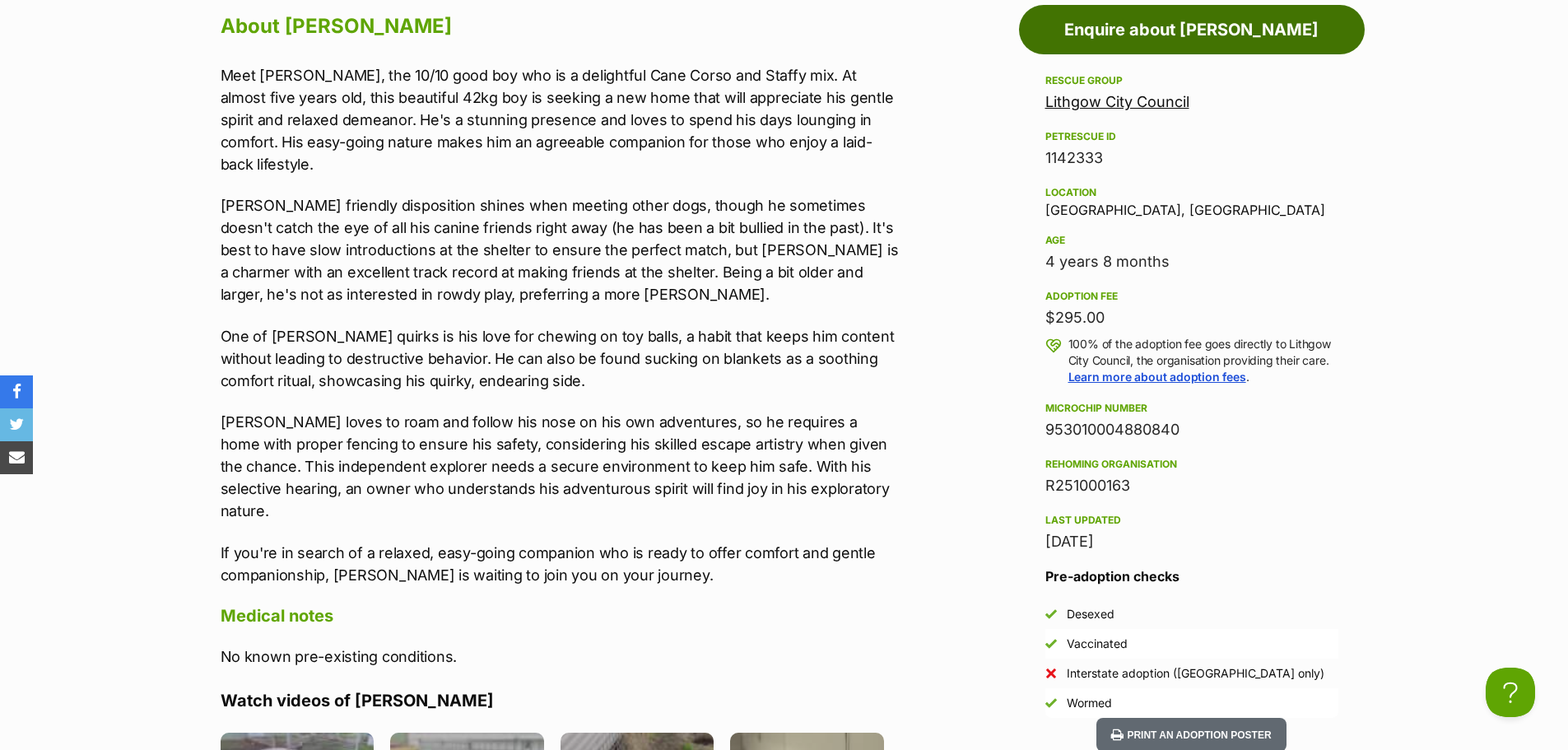
scroll to position [988, 0]
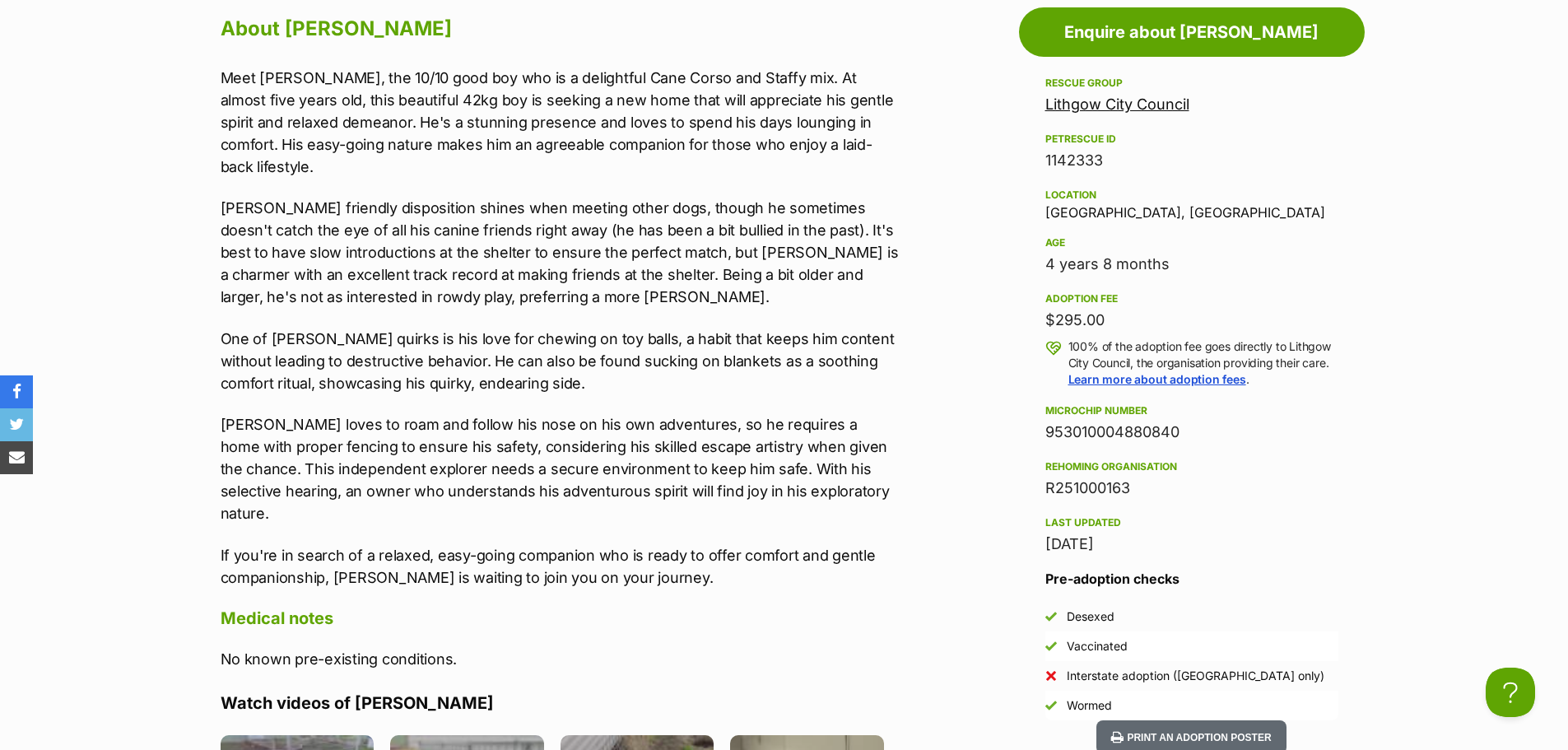
click at [1079, 102] on link "Lithgow City Council" at bounding box center [1117, 104] width 144 height 17
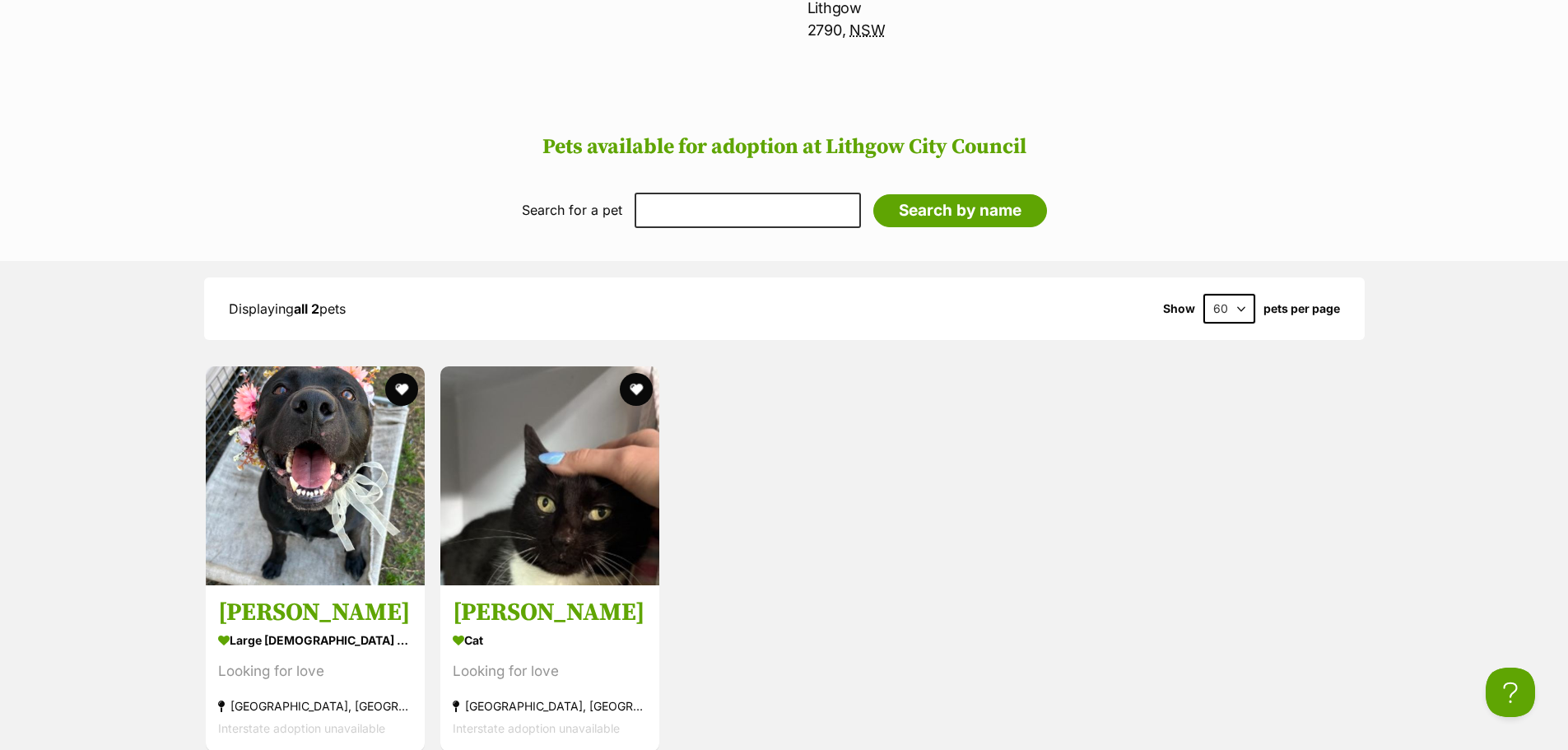
scroll to position [1070, 0]
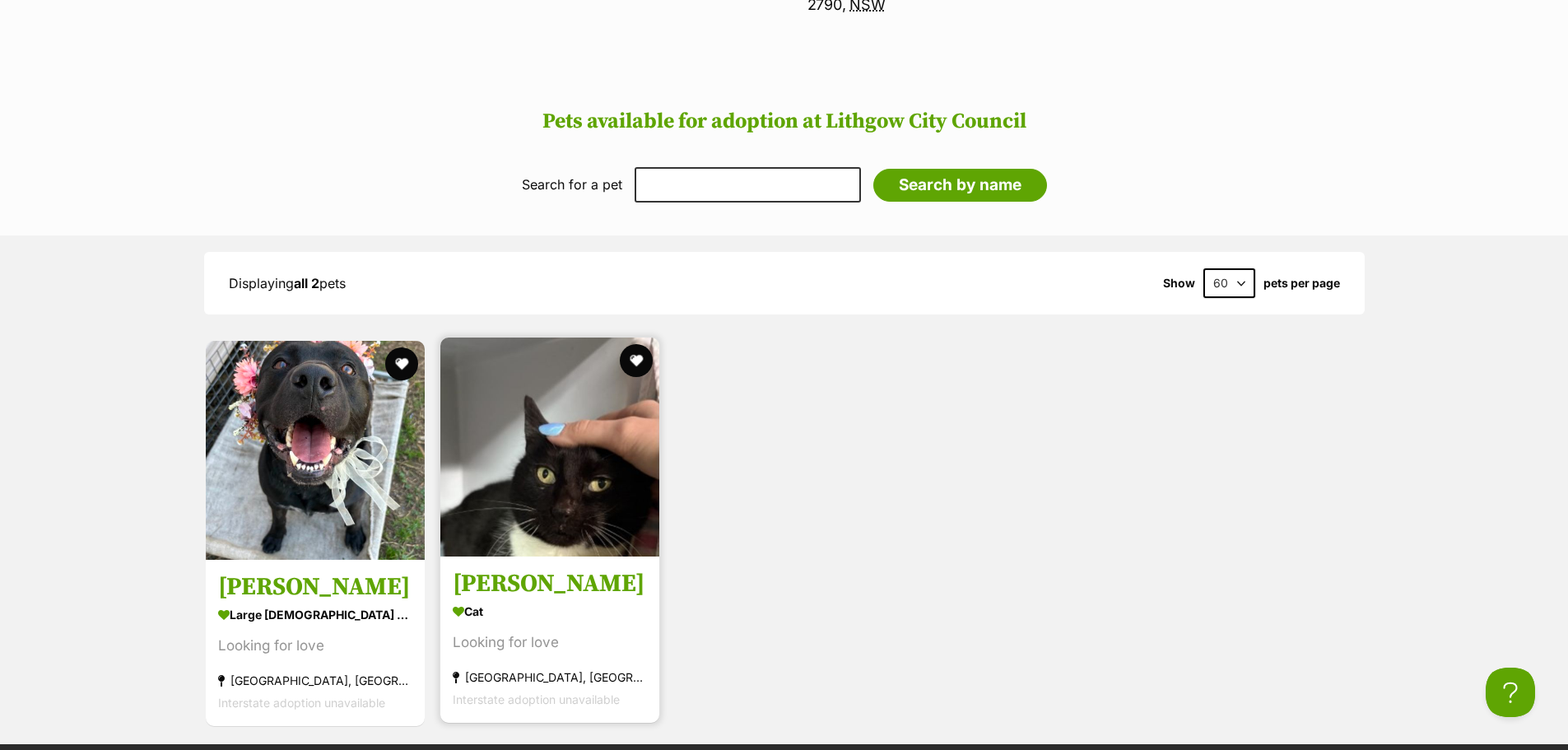
click at [511, 491] on img at bounding box center [550, 446] width 219 height 219
